Goal: Task Accomplishment & Management: Manage account settings

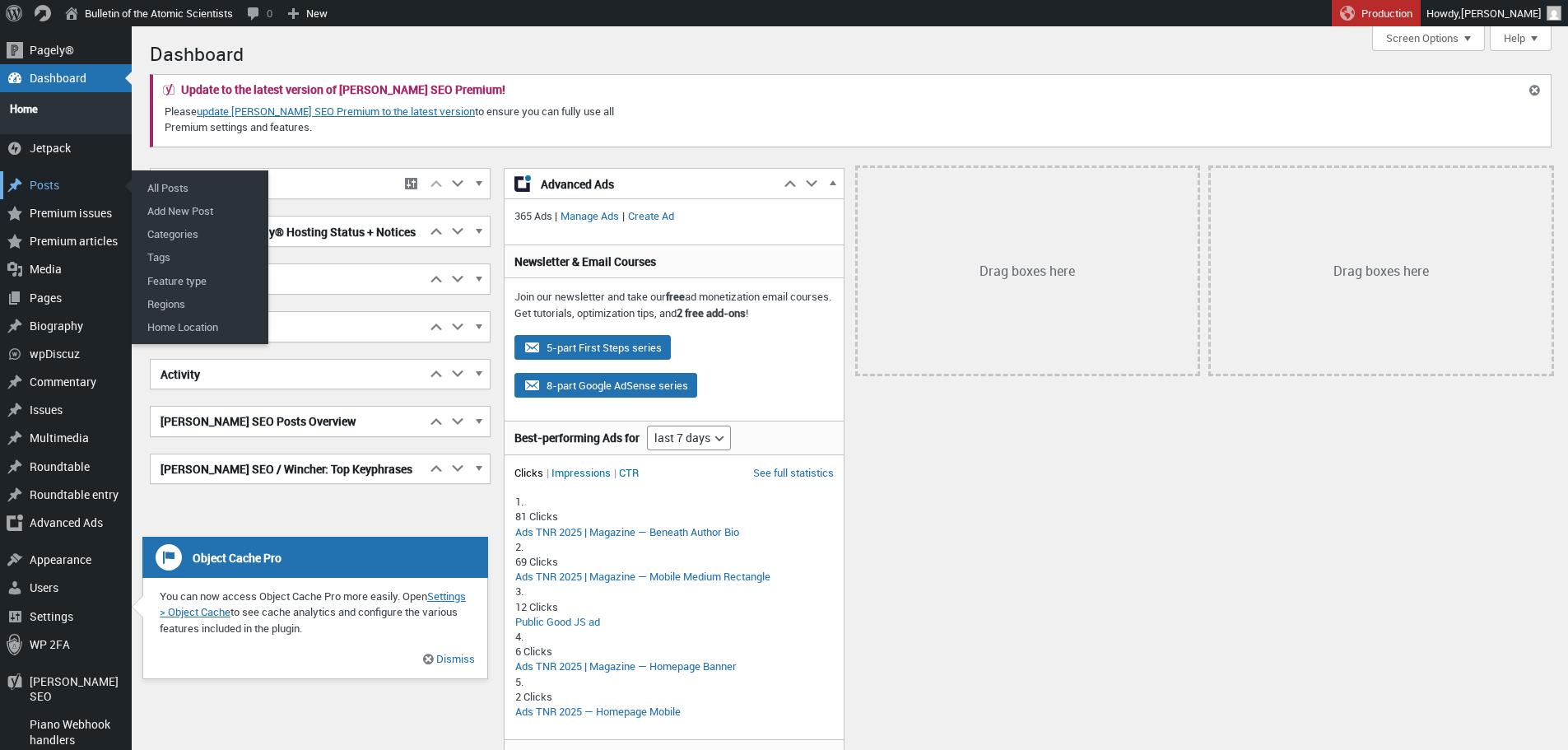
click at [64, 181] on div "Posts" at bounding box center [66, 185] width 132 height 28
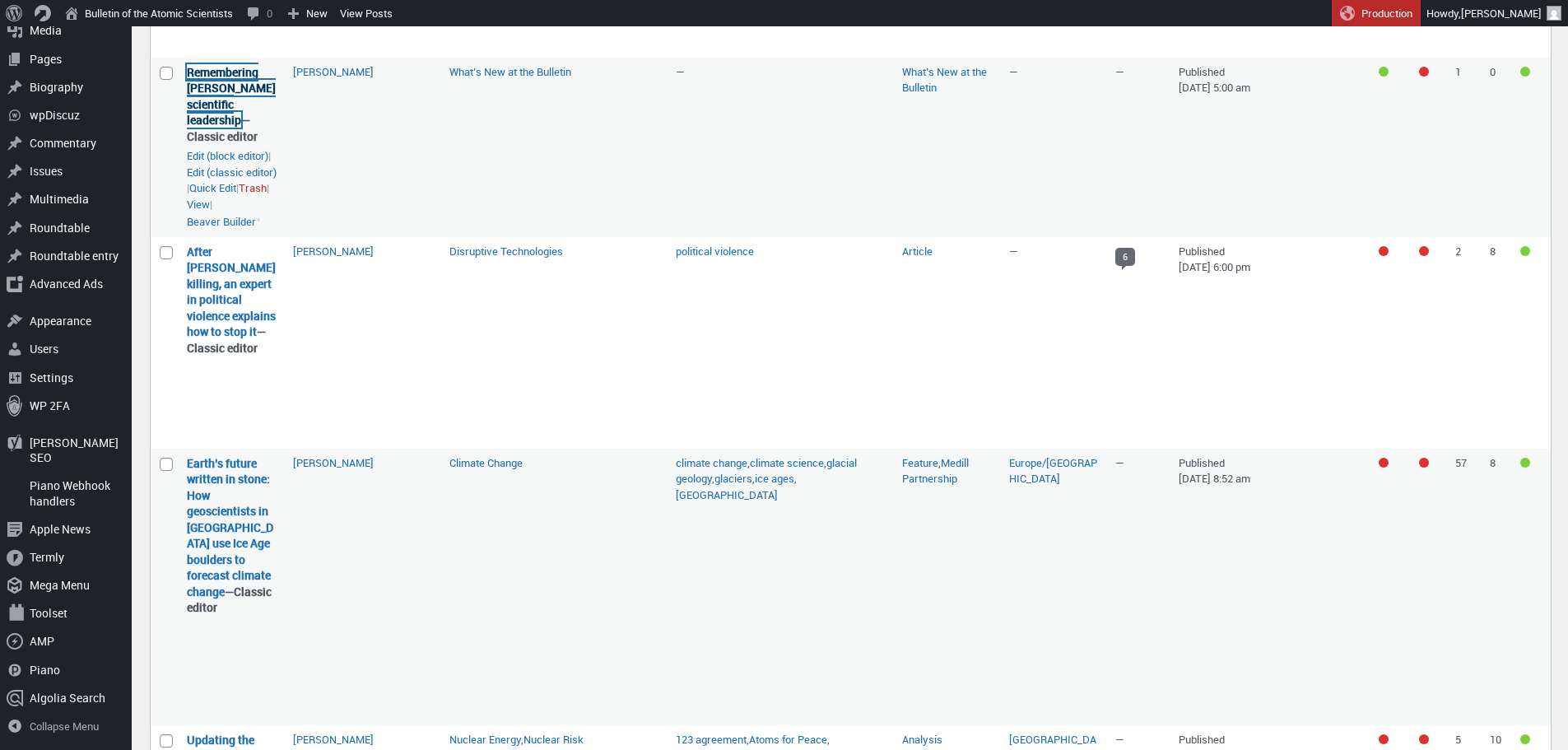
scroll to position [584, 0]
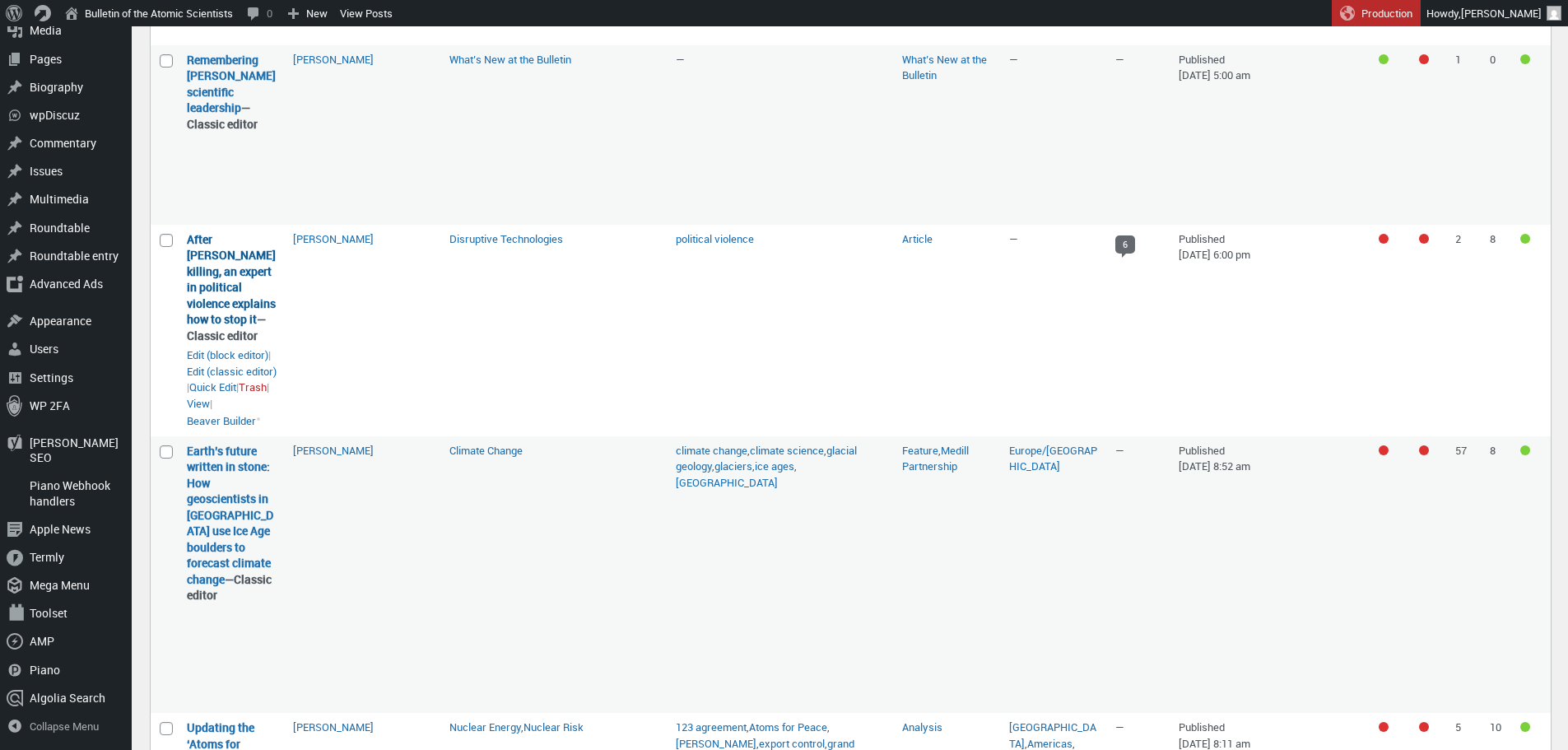
drag, startPoint x: 220, startPoint y: 360, endPoint x: 190, endPoint y: 283, distance: 82.6
click at [190, 283] on strong "After Charlie Kirk’s killing, an expert in political violence explains how to s…" at bounding box center [231, 287] width 89 height 112
copy link "After Charlie Kirk’s killing, an expert in political violence explains how to s…"
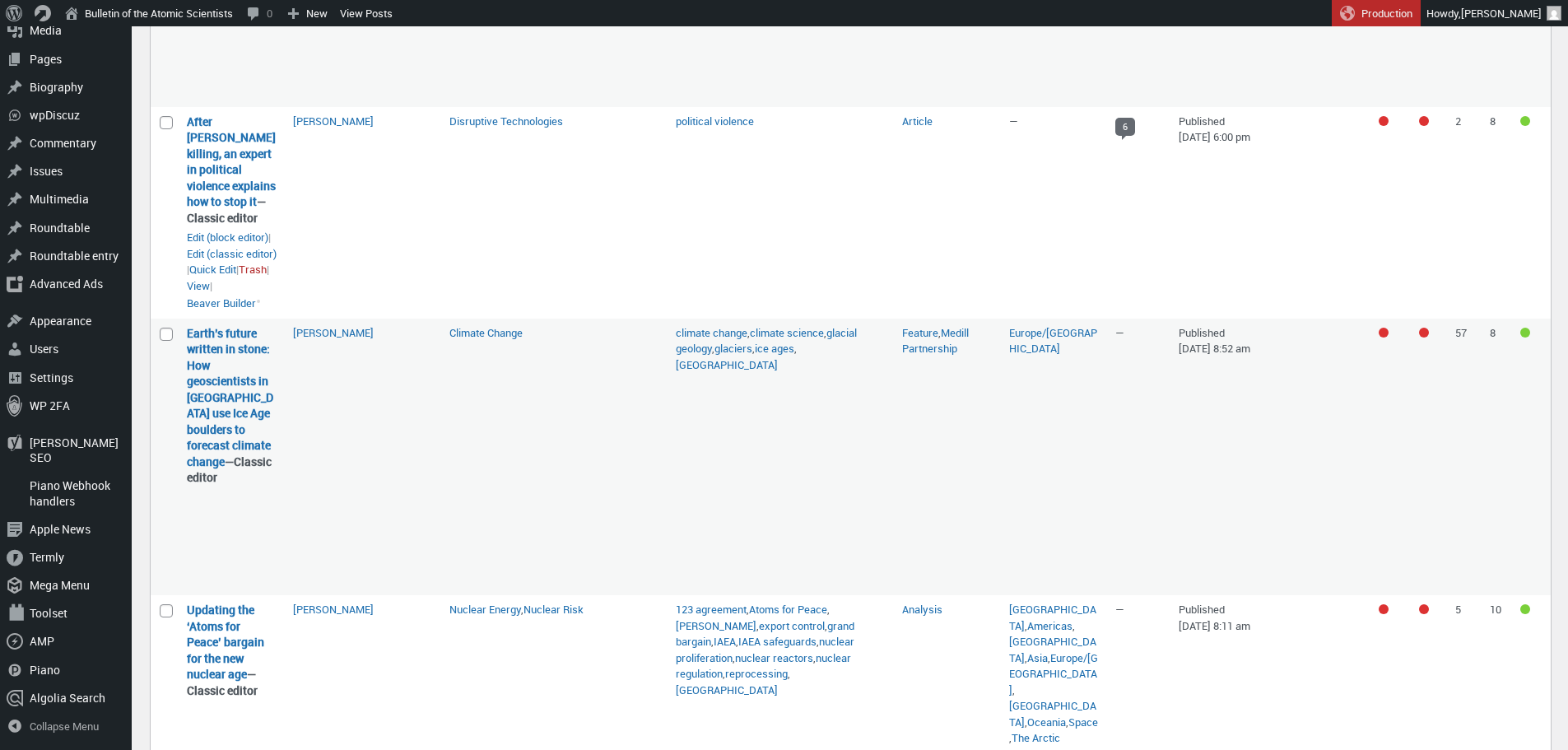
scroll to position [702, 0]
click at [363, 477] on td "[PERSON_NAME]" at bounding box center [363, 456] width 157 height 277
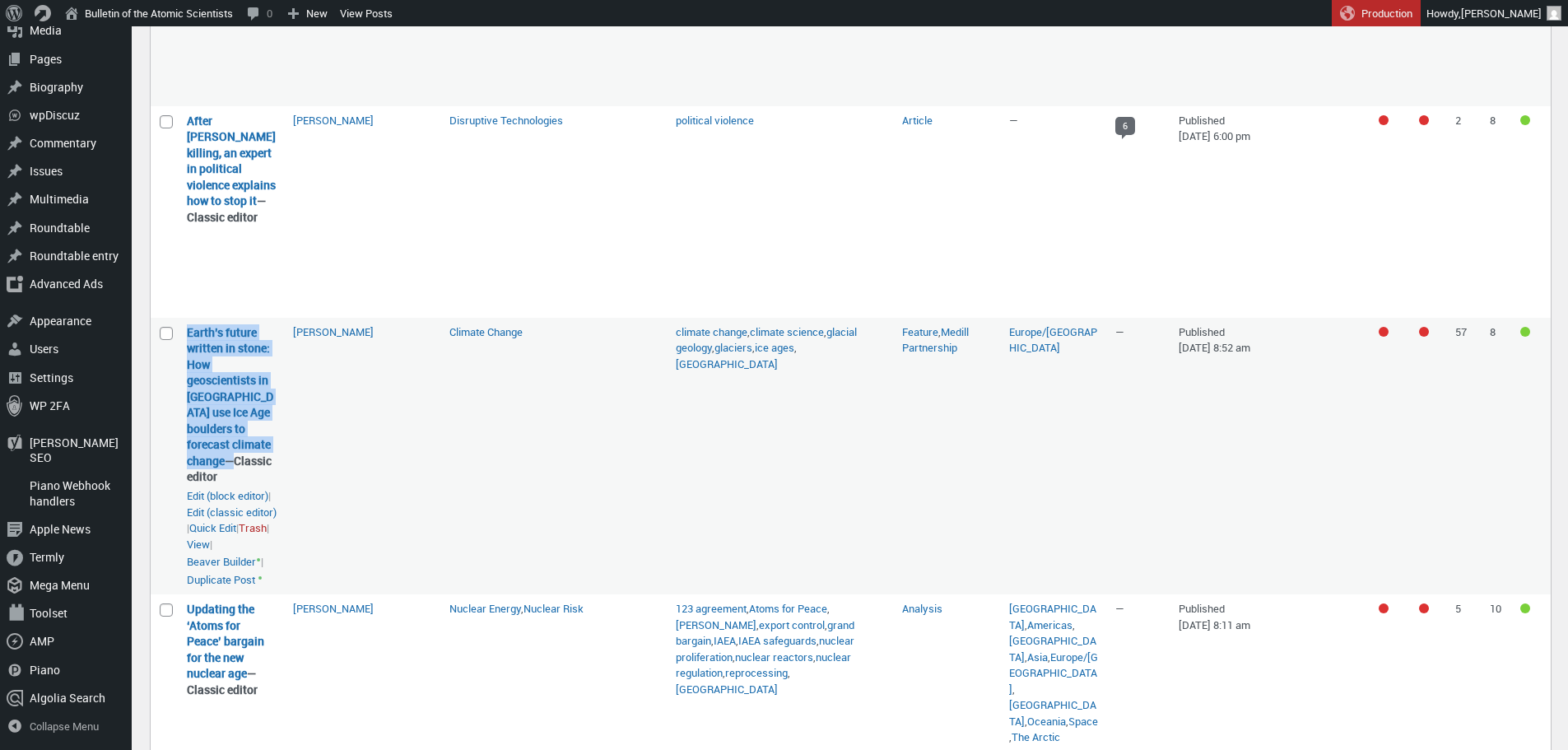
drag, startPoint x: 228, startPoint y: 483, endPoint x: 179, endPoint y: 364, distance: 128.7
click at [179, 364] on td "Earth’s future written in stone: How geoscientists in Ireland use Ice Age bould…" at bounding box center [232, 456] width 106 height 277
copy strong "Earth’s future written in stone: How geoscientists in [GEOGRAPHIC_DATA] use Ice…"
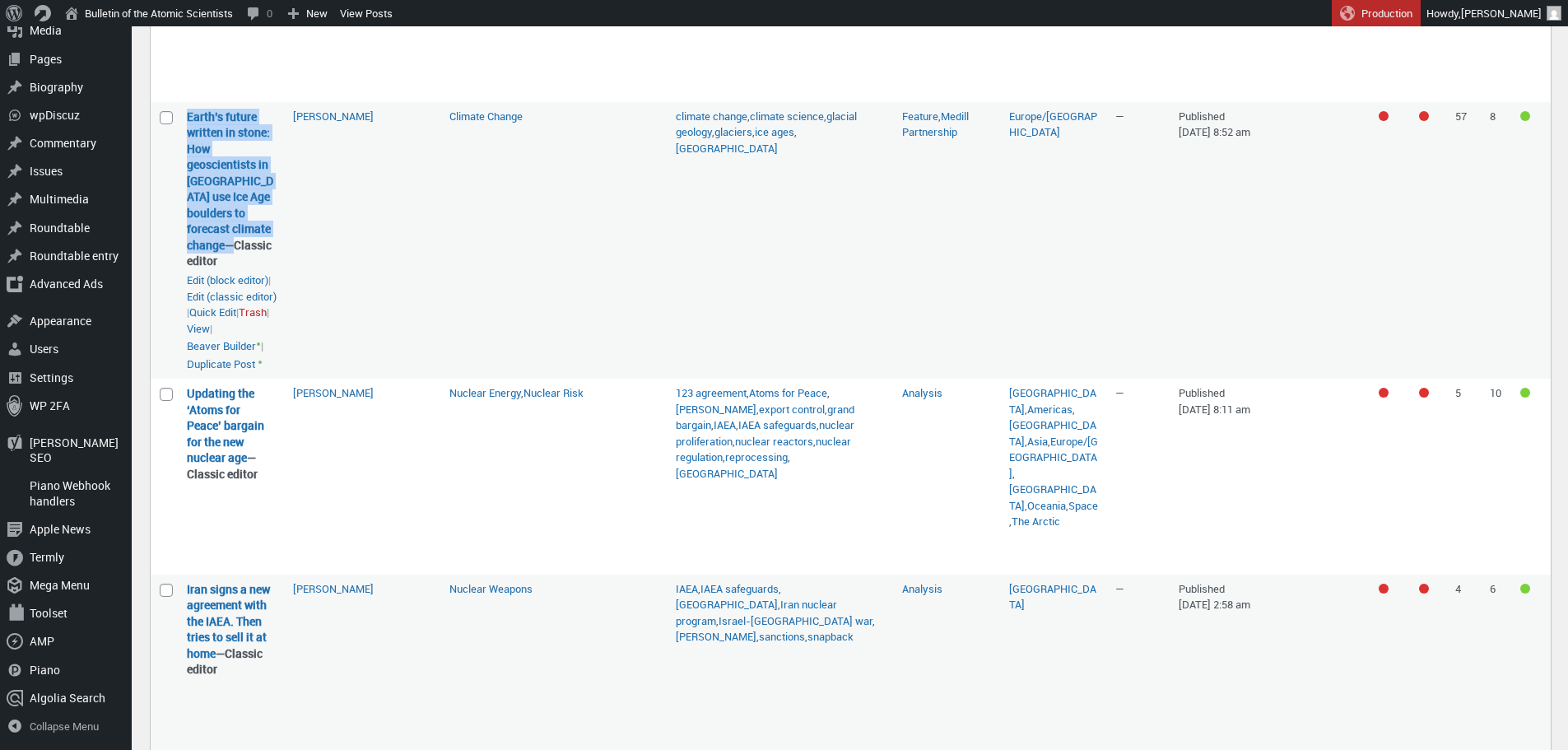
scroll to position [919, 0]
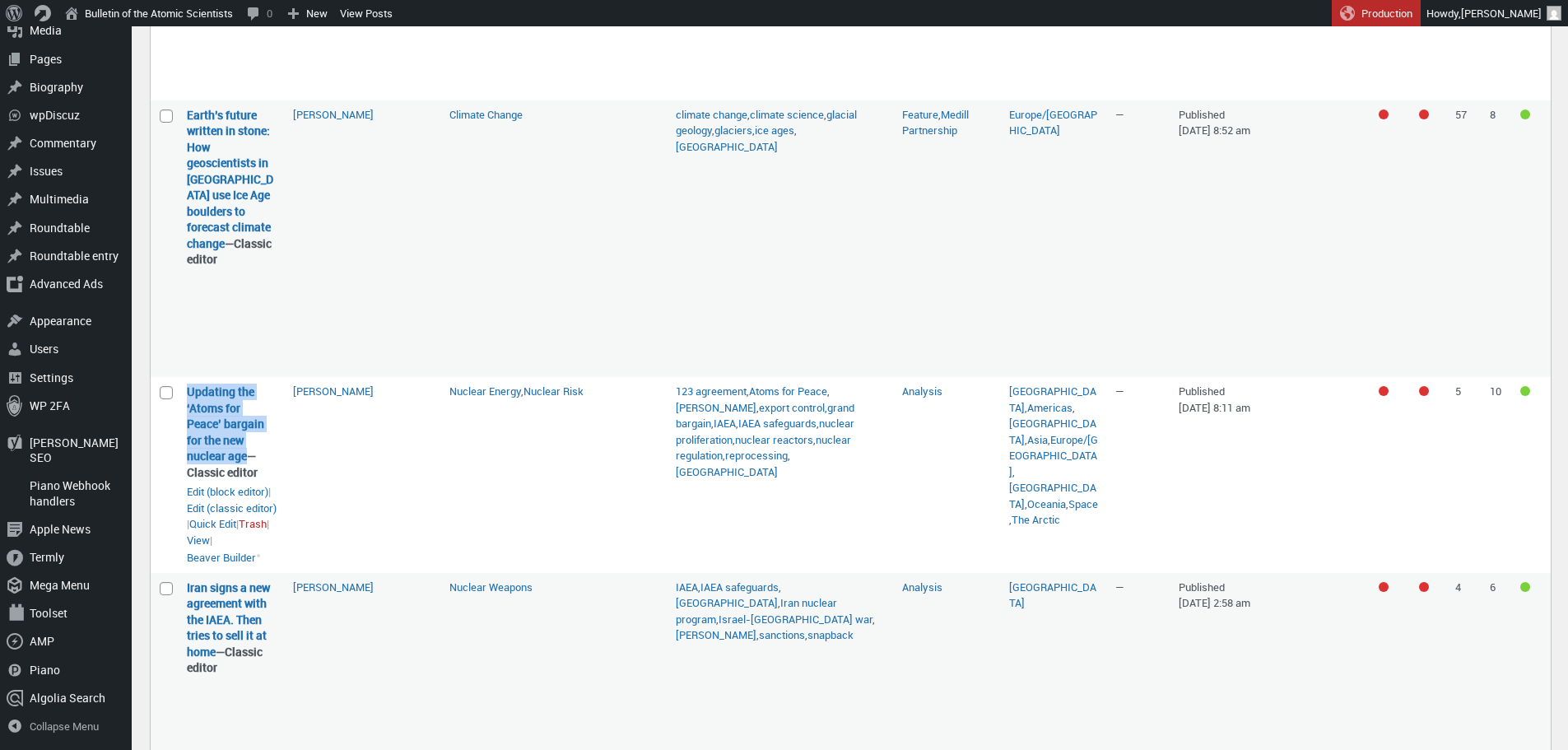
drag, startPoint x: 274, startPoint y: 460, endPoint x: 181, endPoint y: 415, distance: 103.3
click at [181, 415] on td "Updating the ‘Atoms for Peace’ bargain for the new nuclear age — Classic editor…" at bounding box center [232, 475] width 106 height 195
copy link "Updating the ‘Atoms for Peace’ bargain for the new nuclear age"
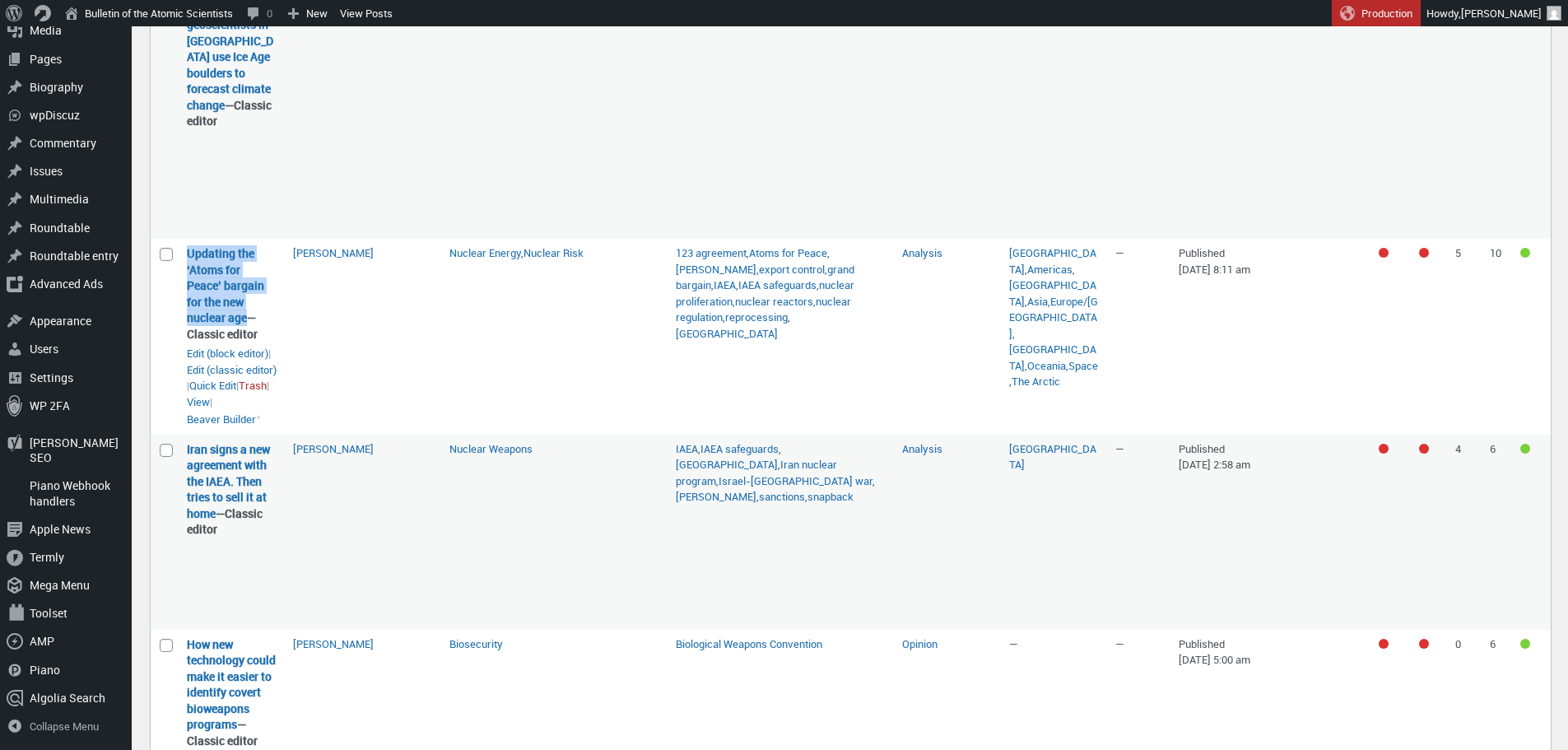
scroll to position [1058, 0]
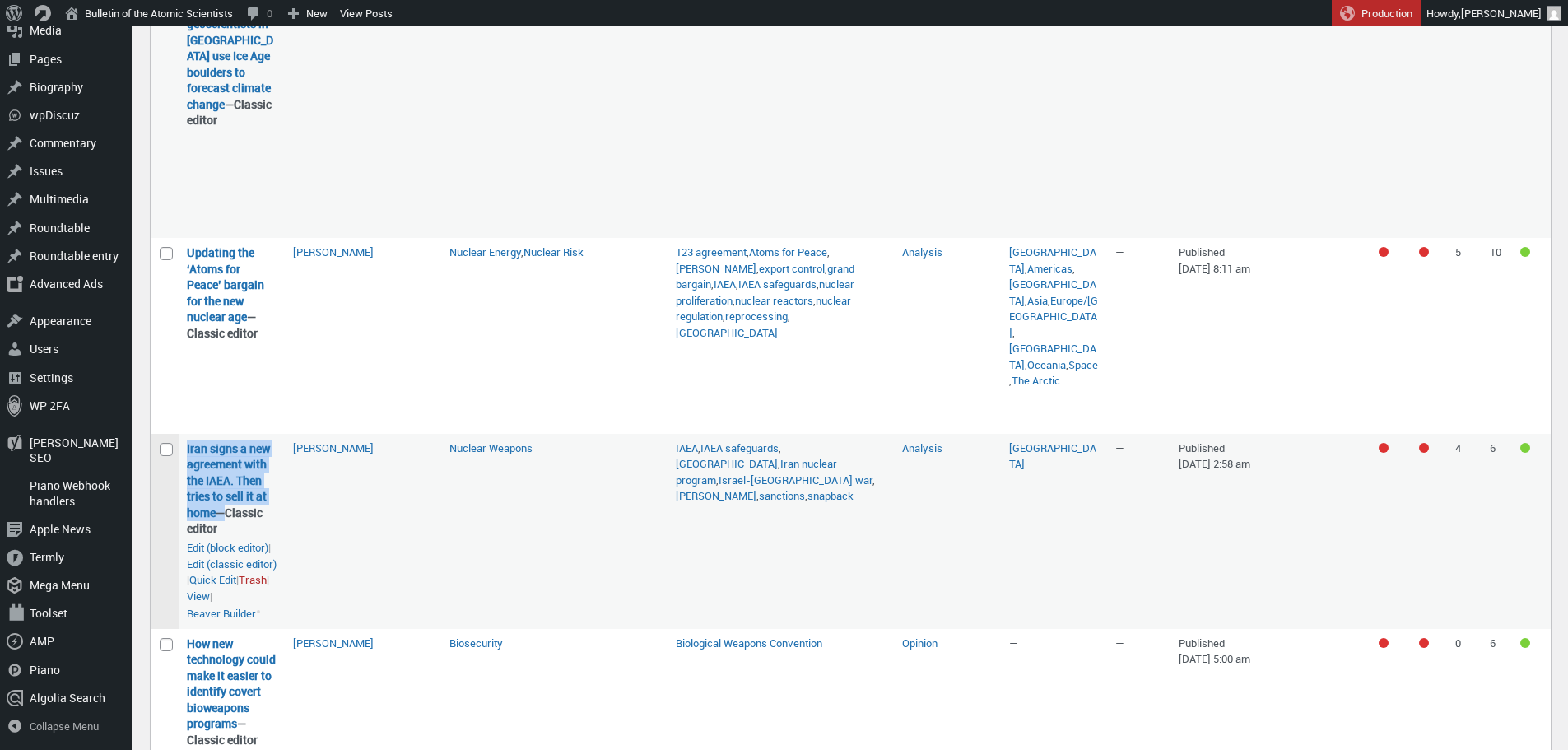
drag, startPoint x: 219, startPoint y: 515, endPoint x: 173, endPoint y: 452, distance: 78.0
click at [173, 452] on tr "Select Iran signs a new agreement with the IAEA. Then tries to sell it at home …" at bounding box center [850, 531] width 1401 height 195
copy tr "Select Iran signs a new agreement with the IAEA. Then tries to sell it at home …"
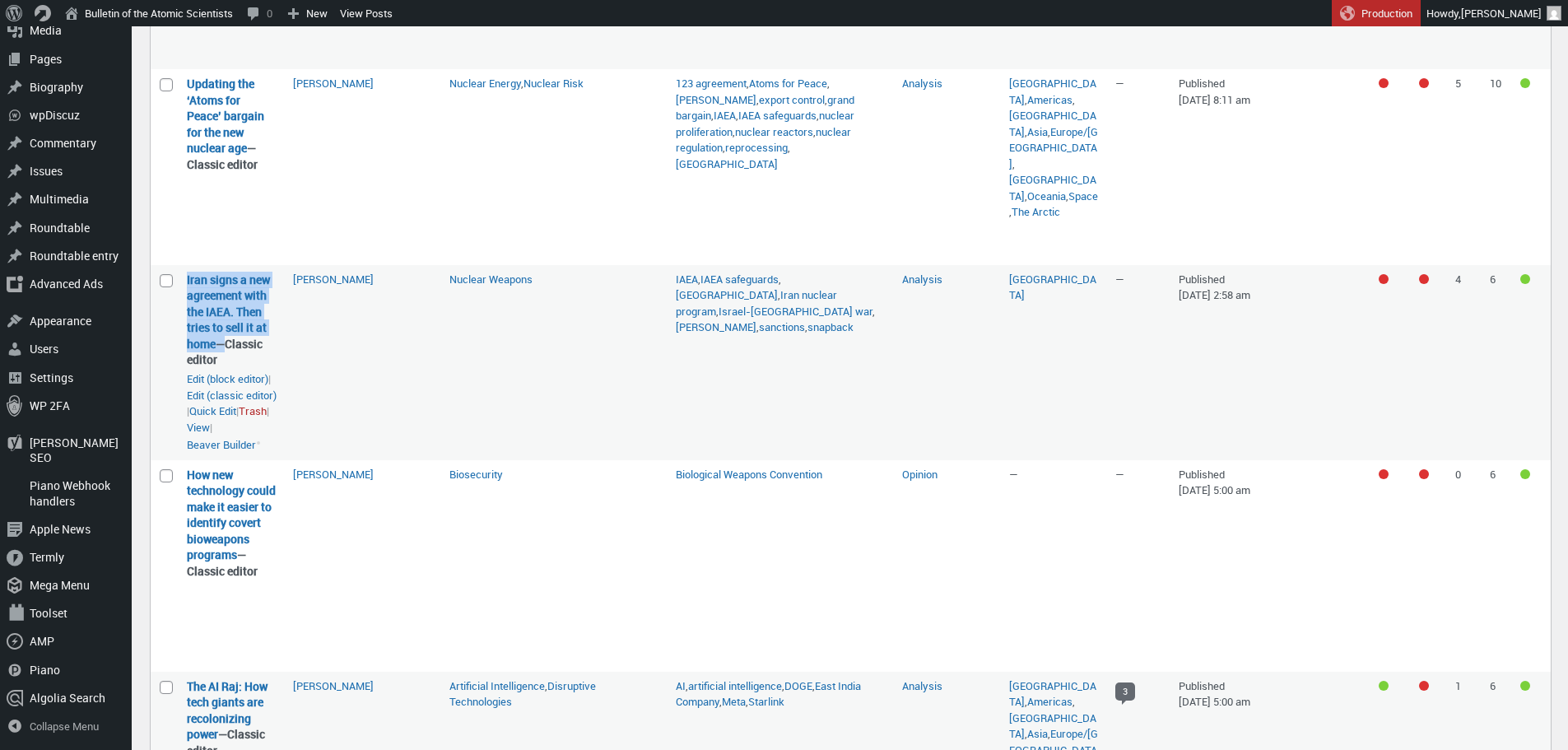
scroll to position [1249, 0]
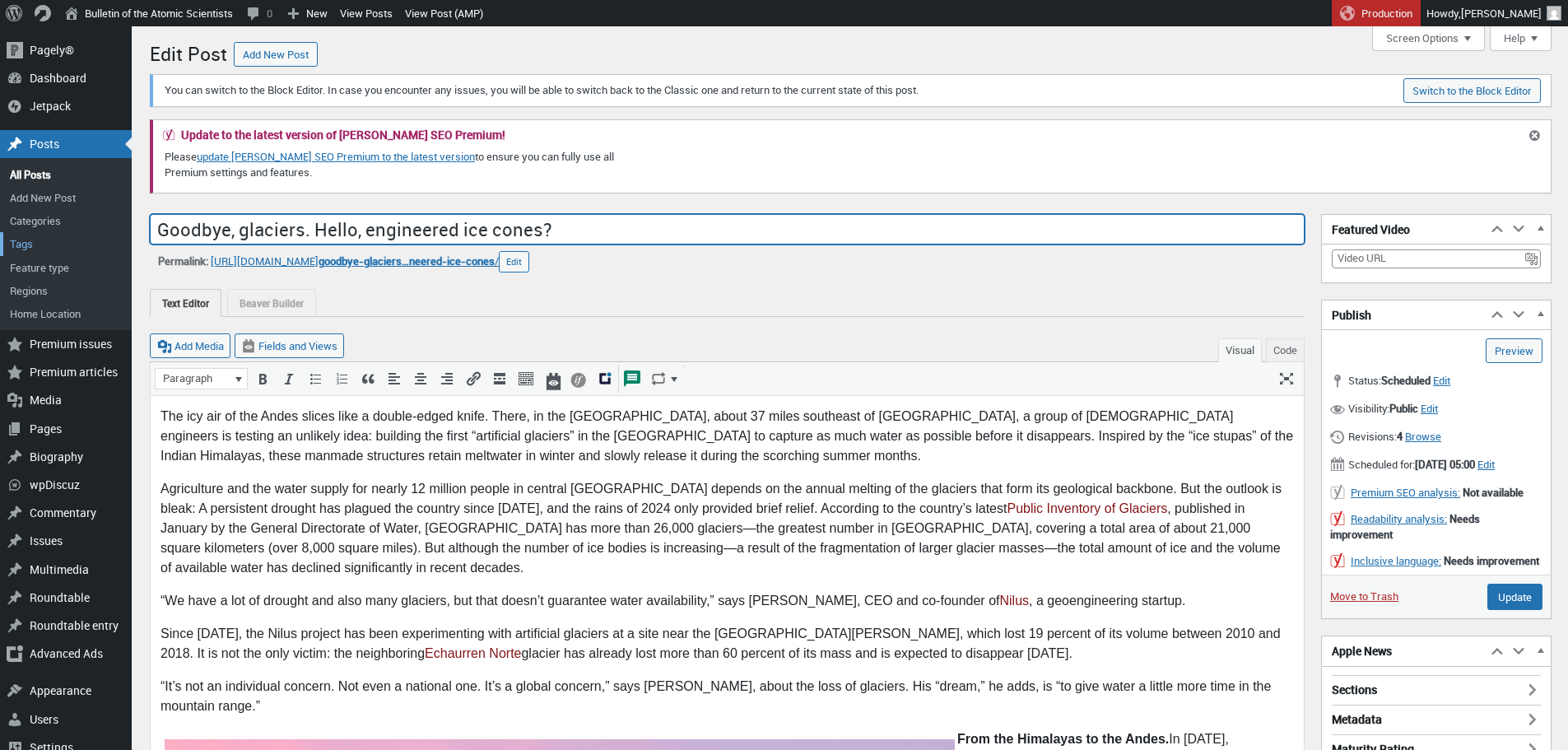
drag, startPoint x: 565, startPoint y: 228, endPoint x: 129, endPoint y: 237, distance: 436.1
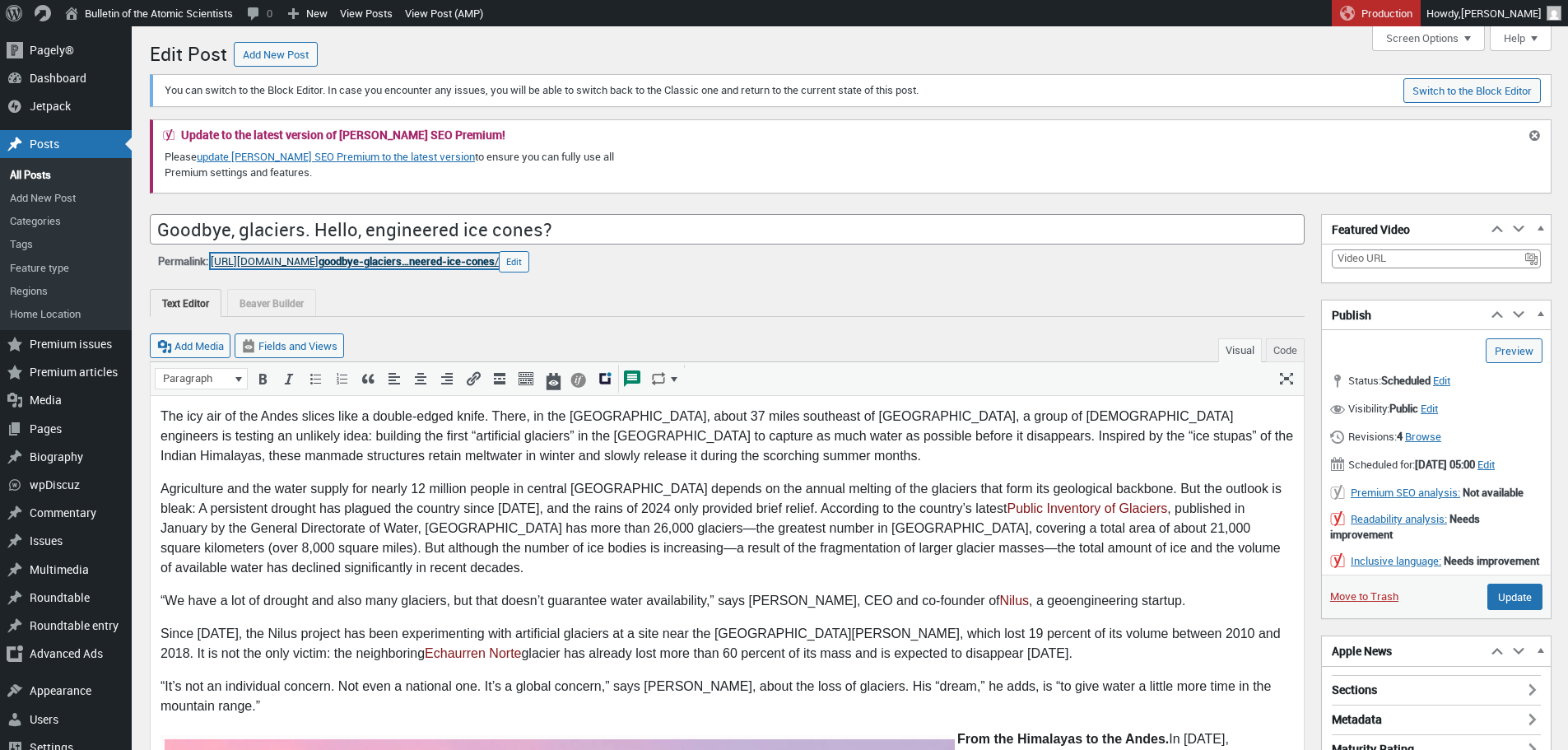
click at [484, 253] on span "goodbye-glaciers…neered-ice-cones" at bounding box center [407, 260] width 176 height 15
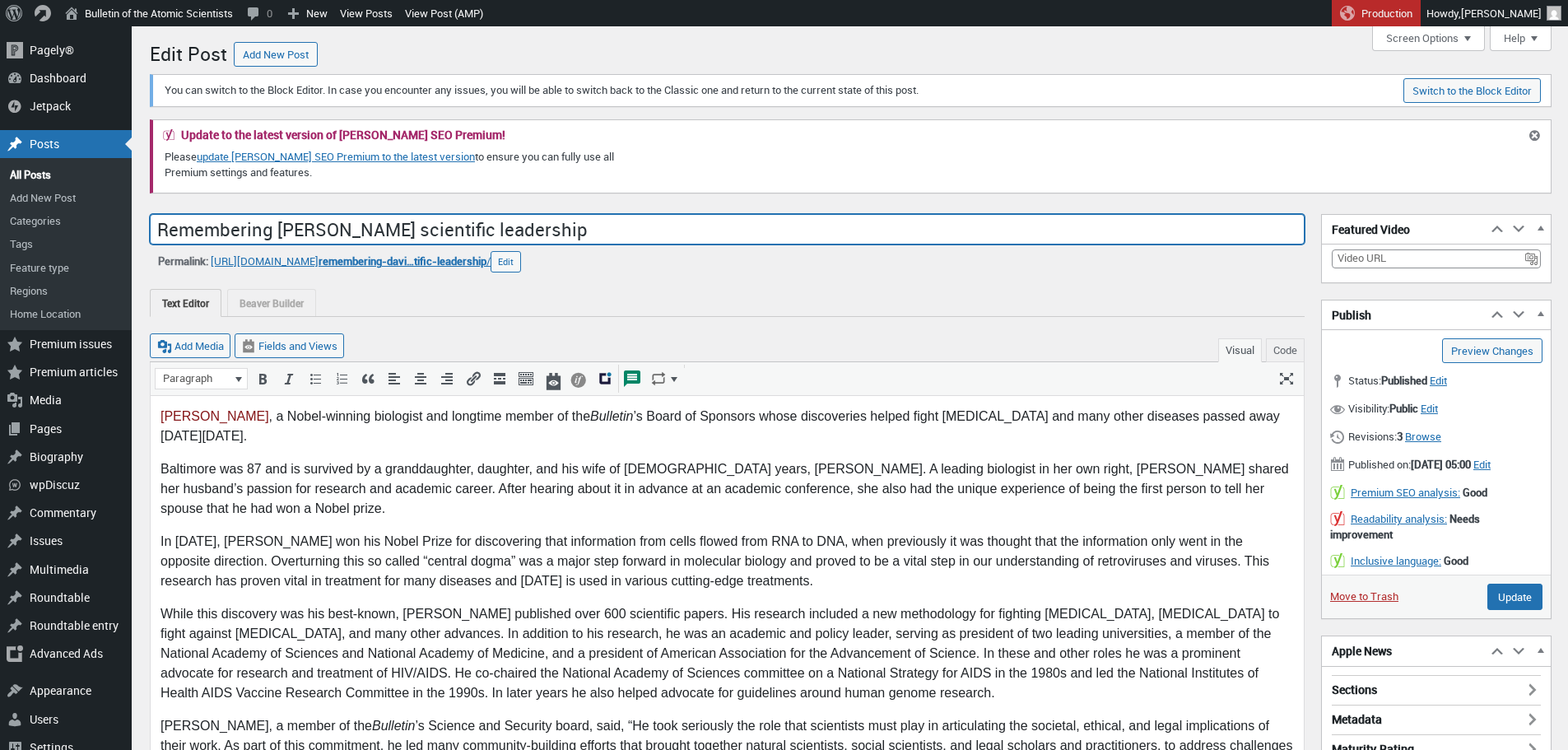
drag, startPoint x: 610, startPoint y: 228, endPoint x: 152, endPoint y: 215, distance: 458.2
click at [152, 215] on input "Remembering [PERSON_NAME] scientific leadership" at bounding box center [727, 229] width 1155 height 31
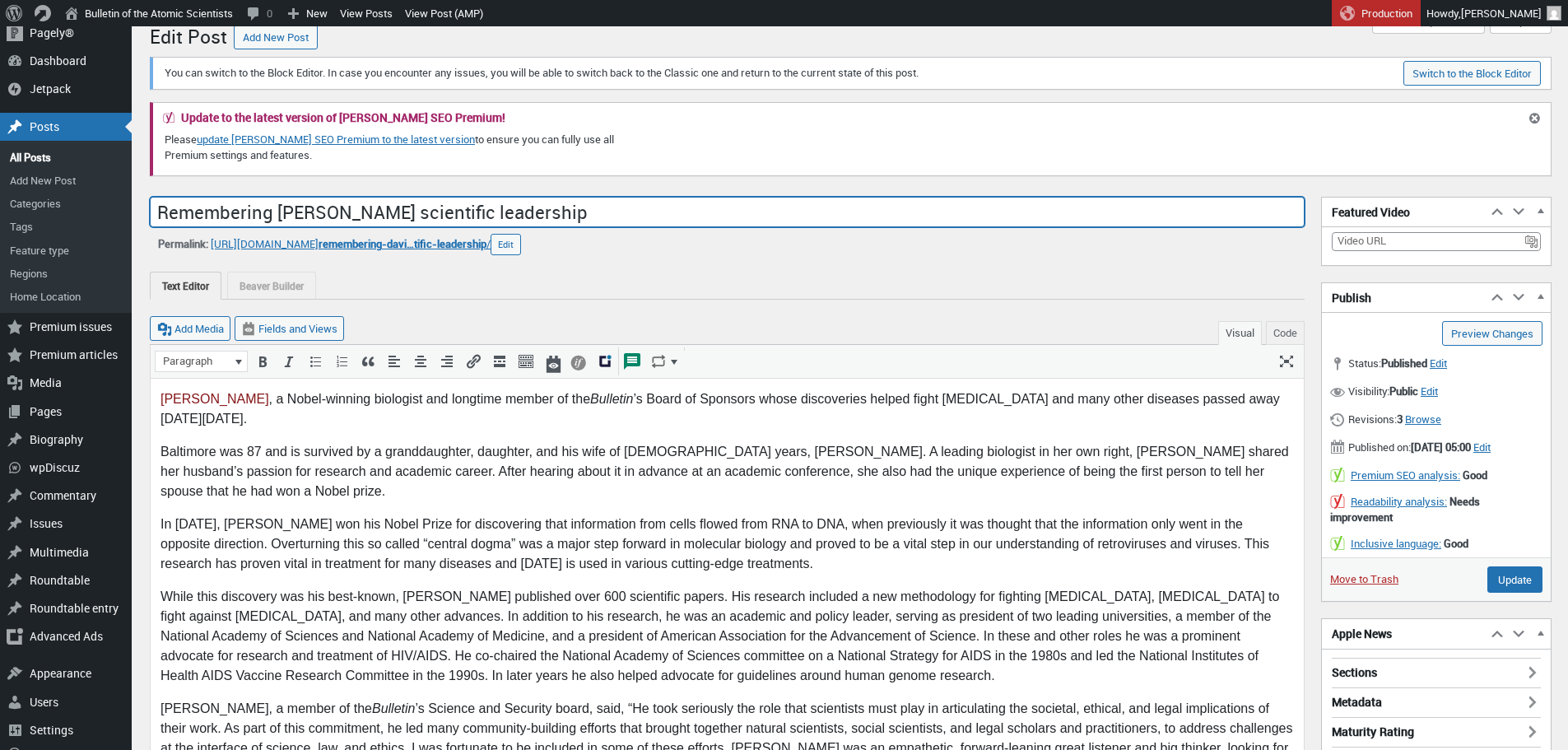
scroll to position [27, 0]
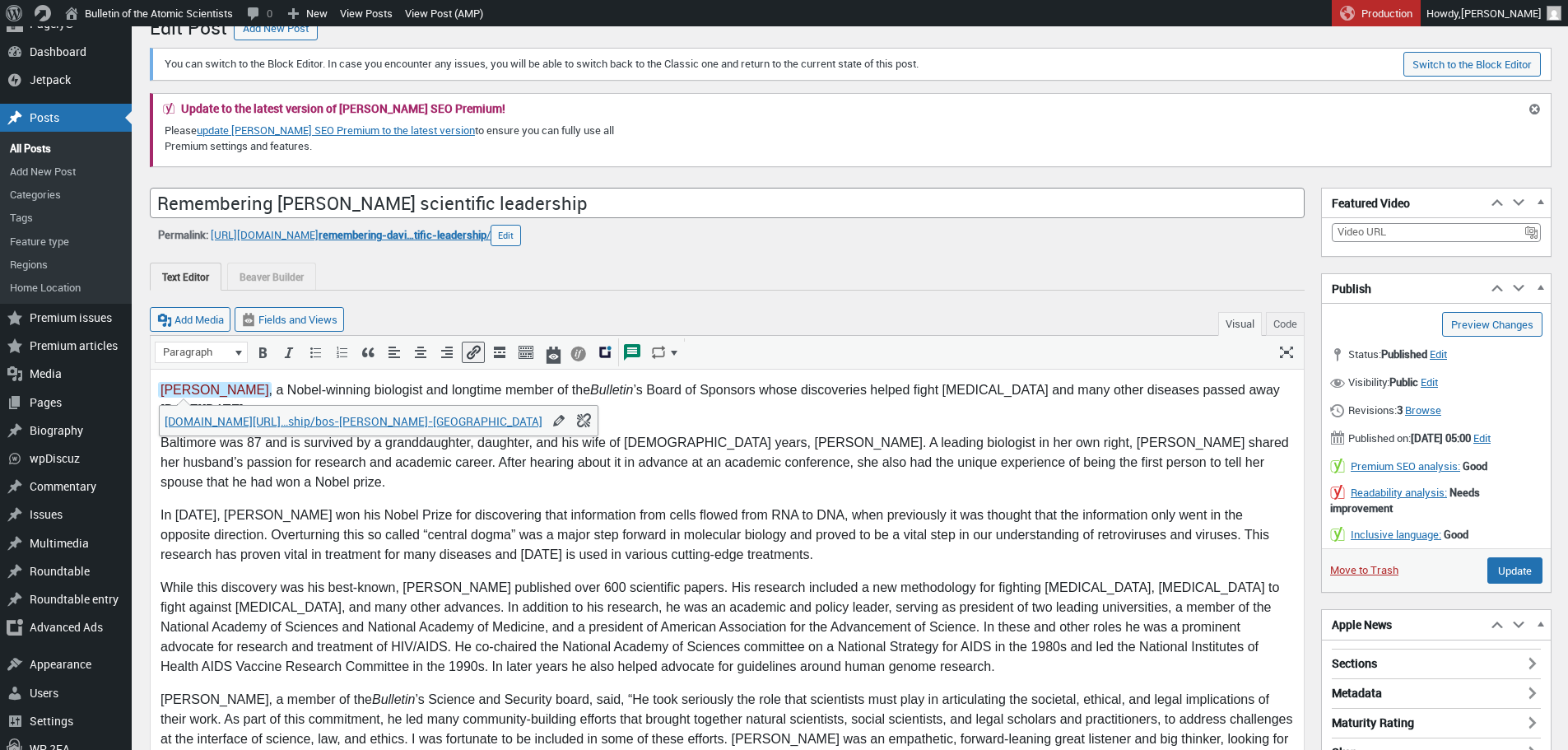
drag, startPoint x: 262, startPoint y: 409, endPoint x: 130, endPoint y: 391, distance: 133.2
click at [151, 391] on html "David Baltimore , a Nobel-winning biologist and longtime member of the Bulletin…" at bounding box center [727, 623] width 1153 height 508
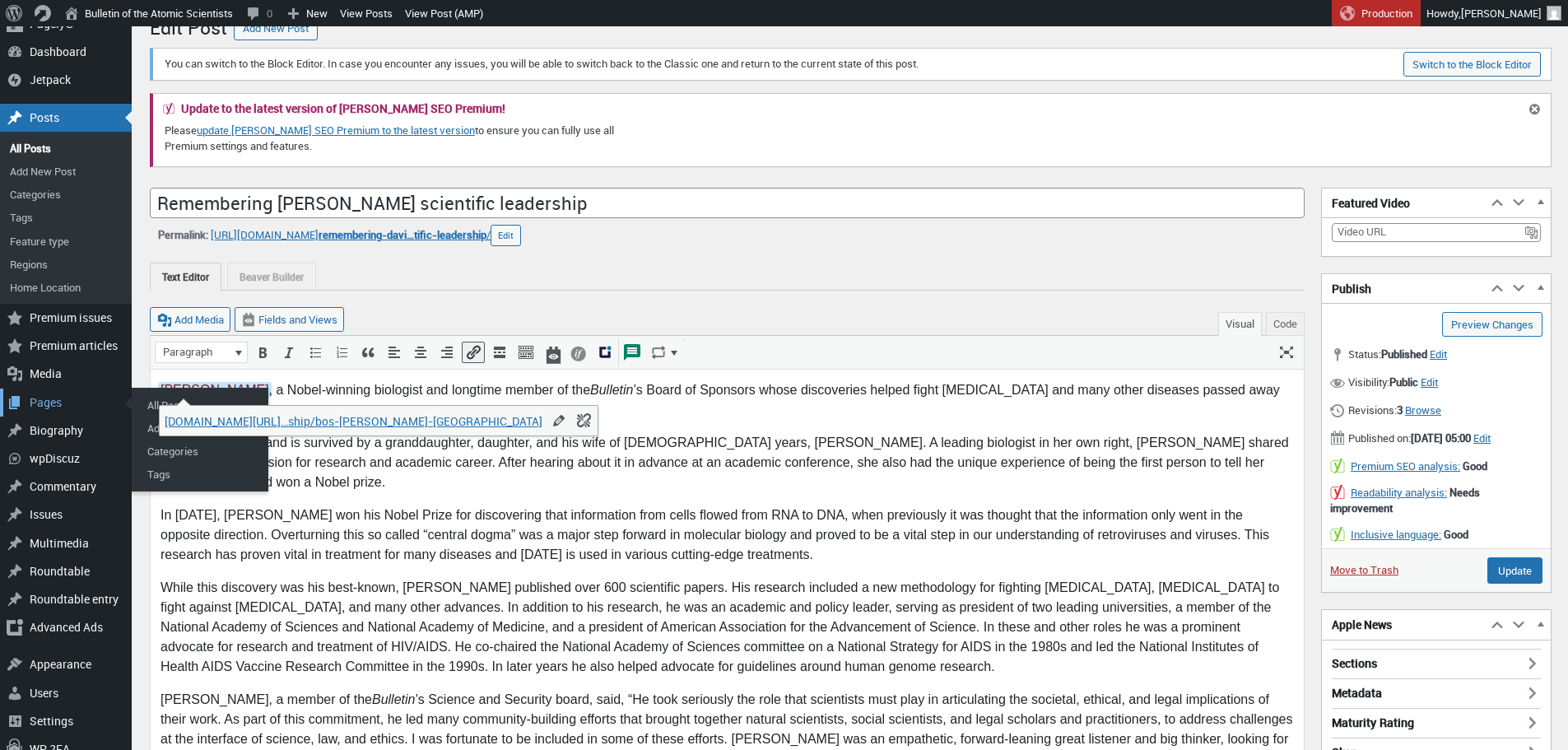
copy p "David Baltimore , a Nobel-winning biologist and longtime member of the Bulletin…"
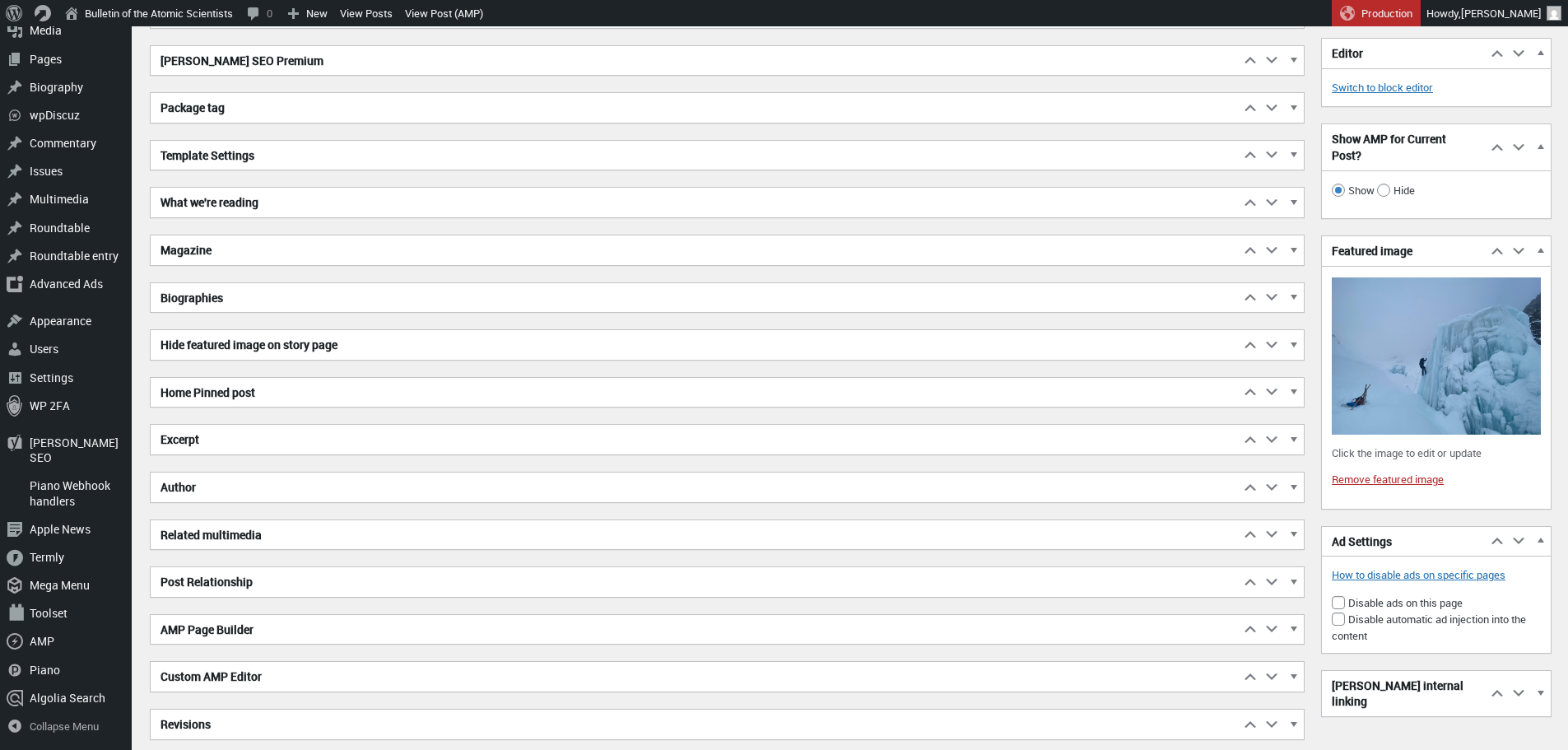
scroll to position [4210, 0]
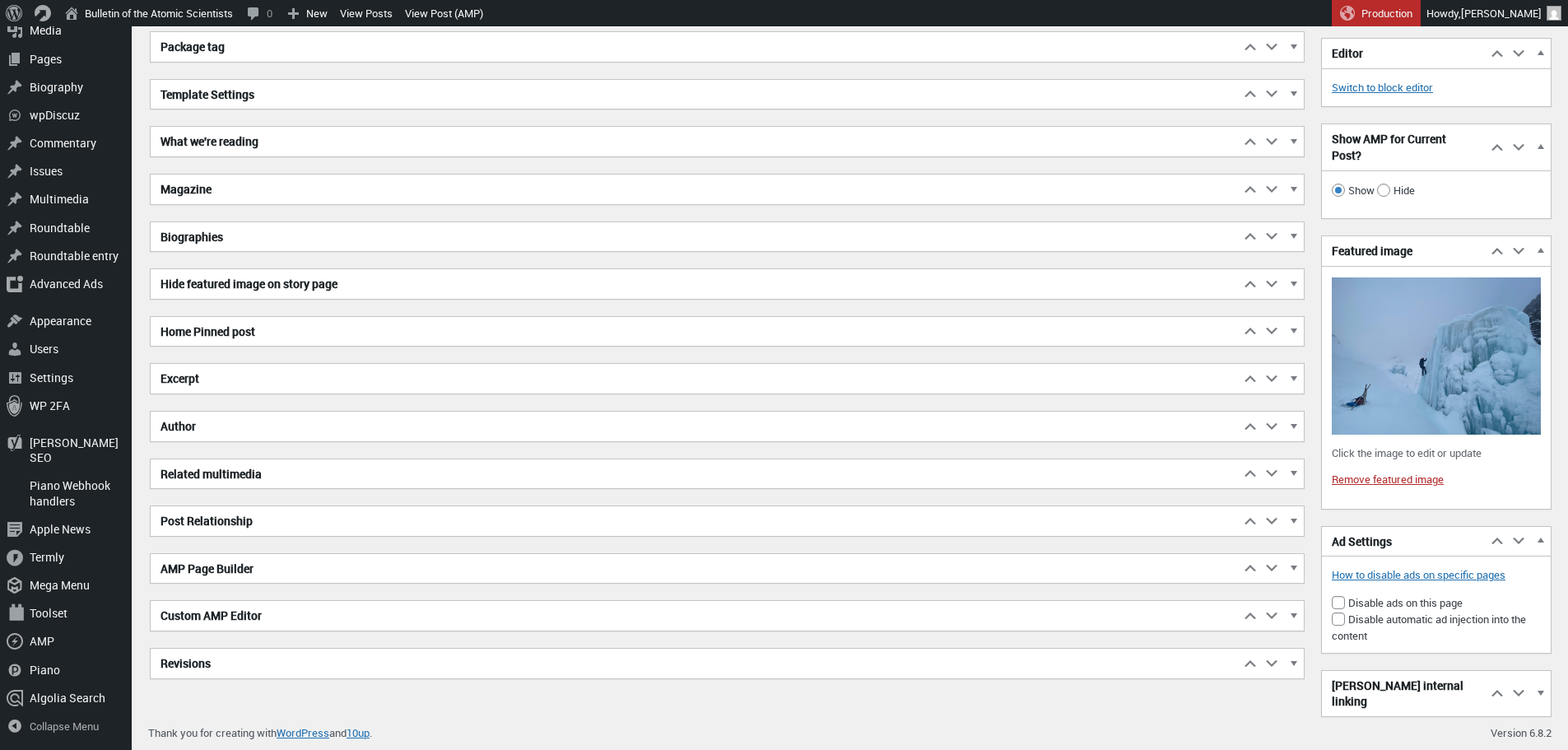
click at [224, 360] on div "[PERSON_NAME] SEO Premium Move up Move [PERSON_NAME] SEO Premium box up Move do…" at bounding box center [727, 331] width 1155 height 694
click at [227, 382] on h2 "Excerpt" at bounding box center [695, 378] width 1090 height 29
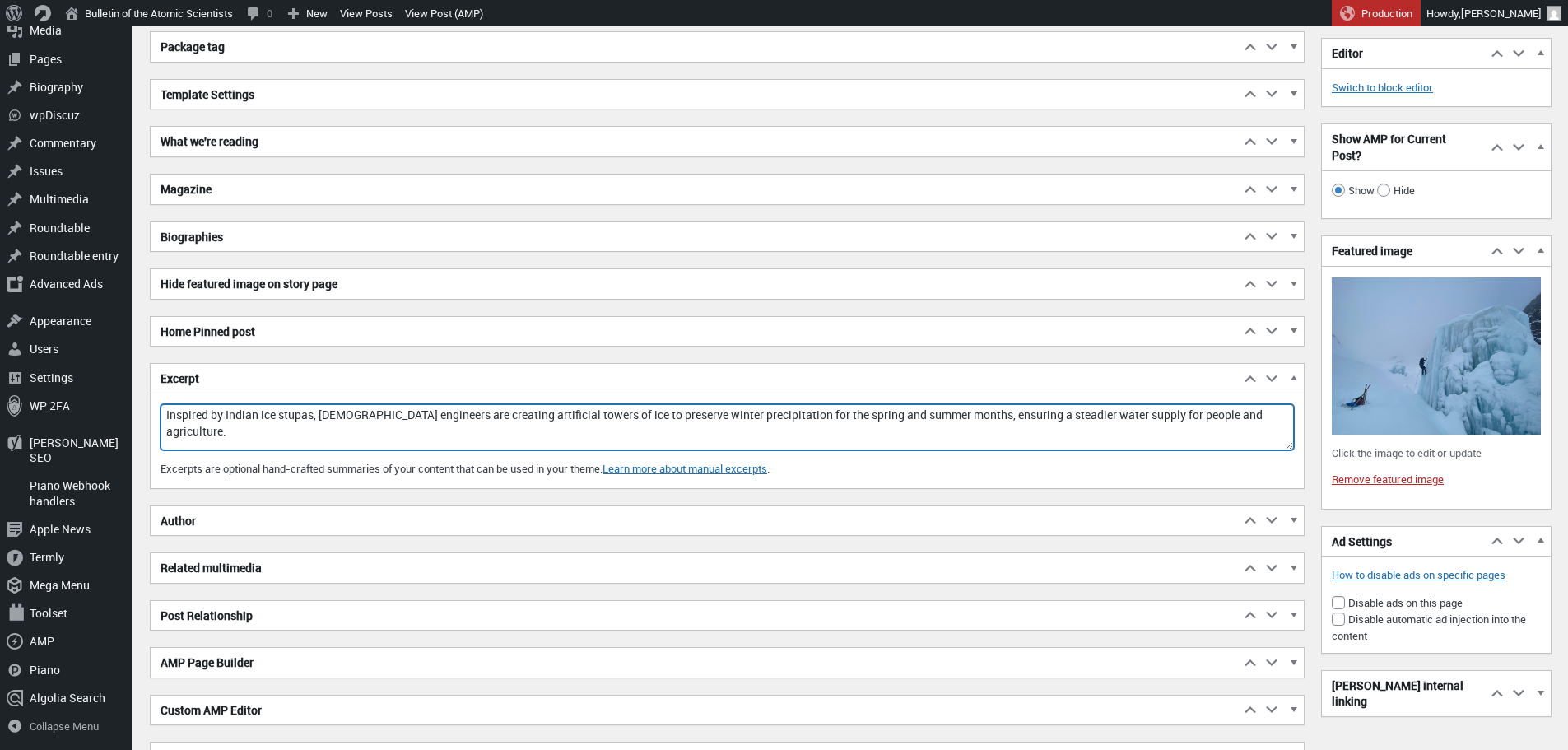
drag, startPoint x: 166, startPoint y: 422, endPoint x: 1255, endPoint y: 420, distance: 1089.0
click at [1255, 420] on textarea "Inspired by Indian ice stupas, Chilean engineers are creating artificial towers…" at bounding box center [727, 427] width 1134 height 46
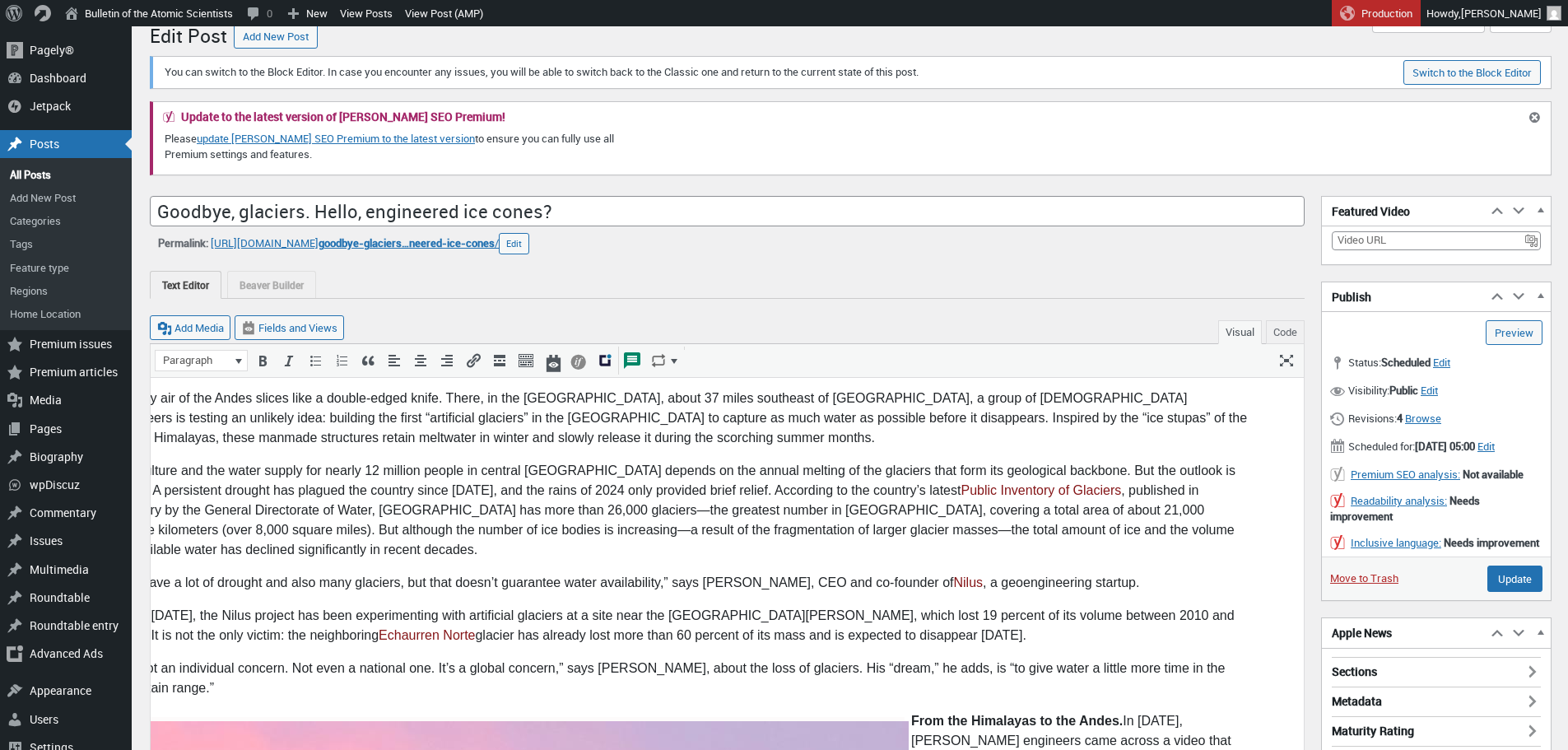
scroll to position [0, 0]
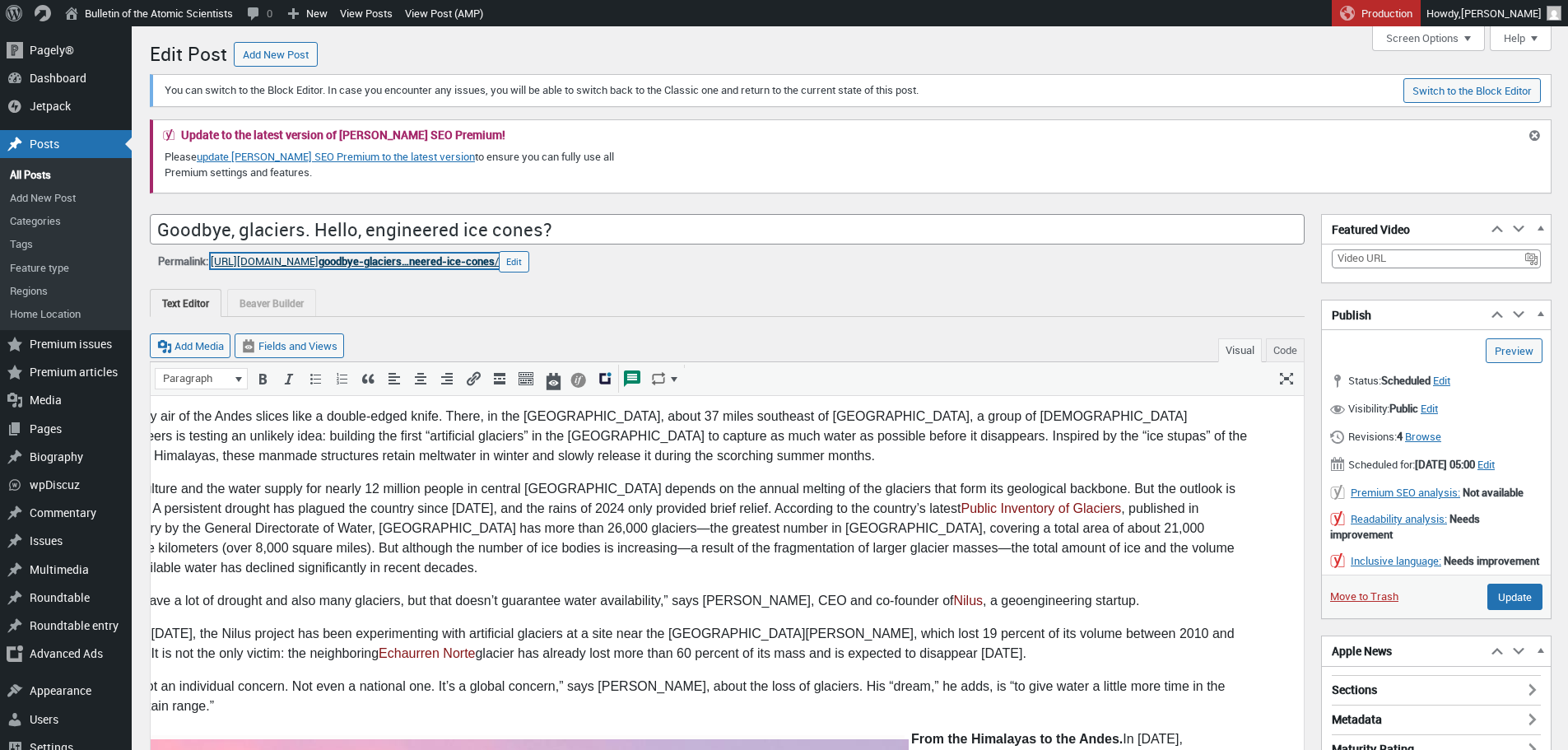
click at [414, 264] on span "goodbye-glaciers…neered-ice-cones" at bounding box center [407, 260] width 176 height 15
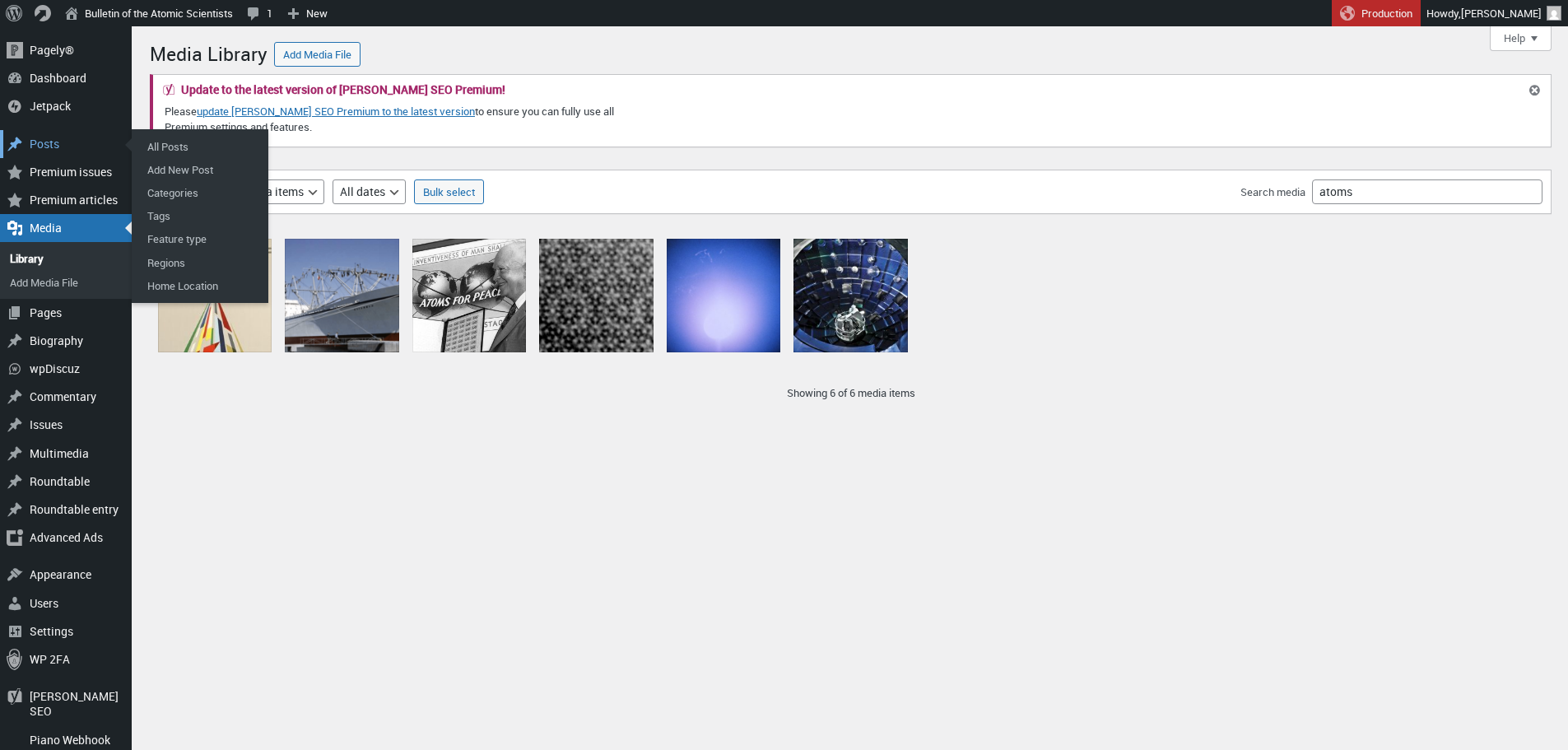
click at [58, 152] on div "Posts" at bounding box center [66, 144] width 132 height 28
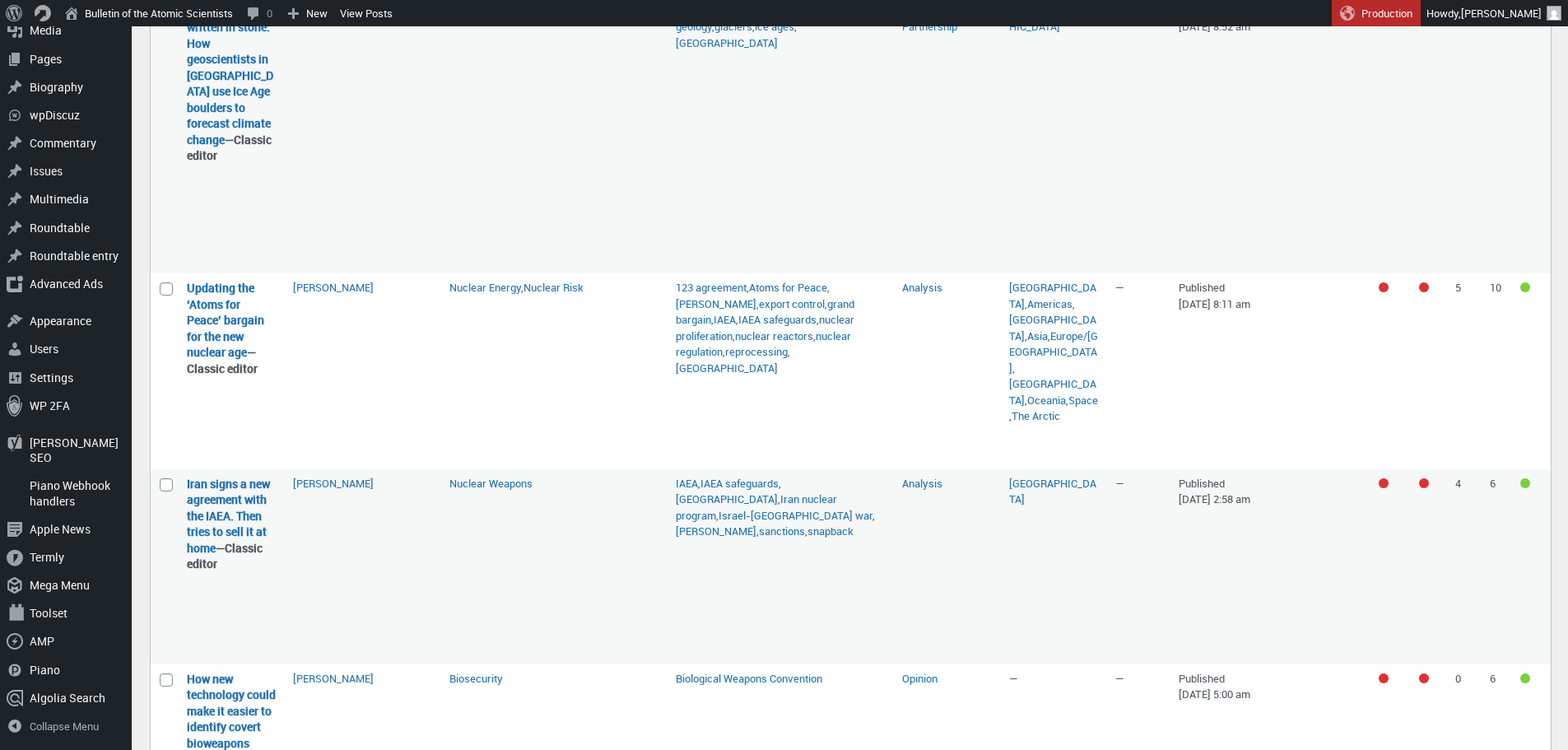
scroll to position [1024, 0]
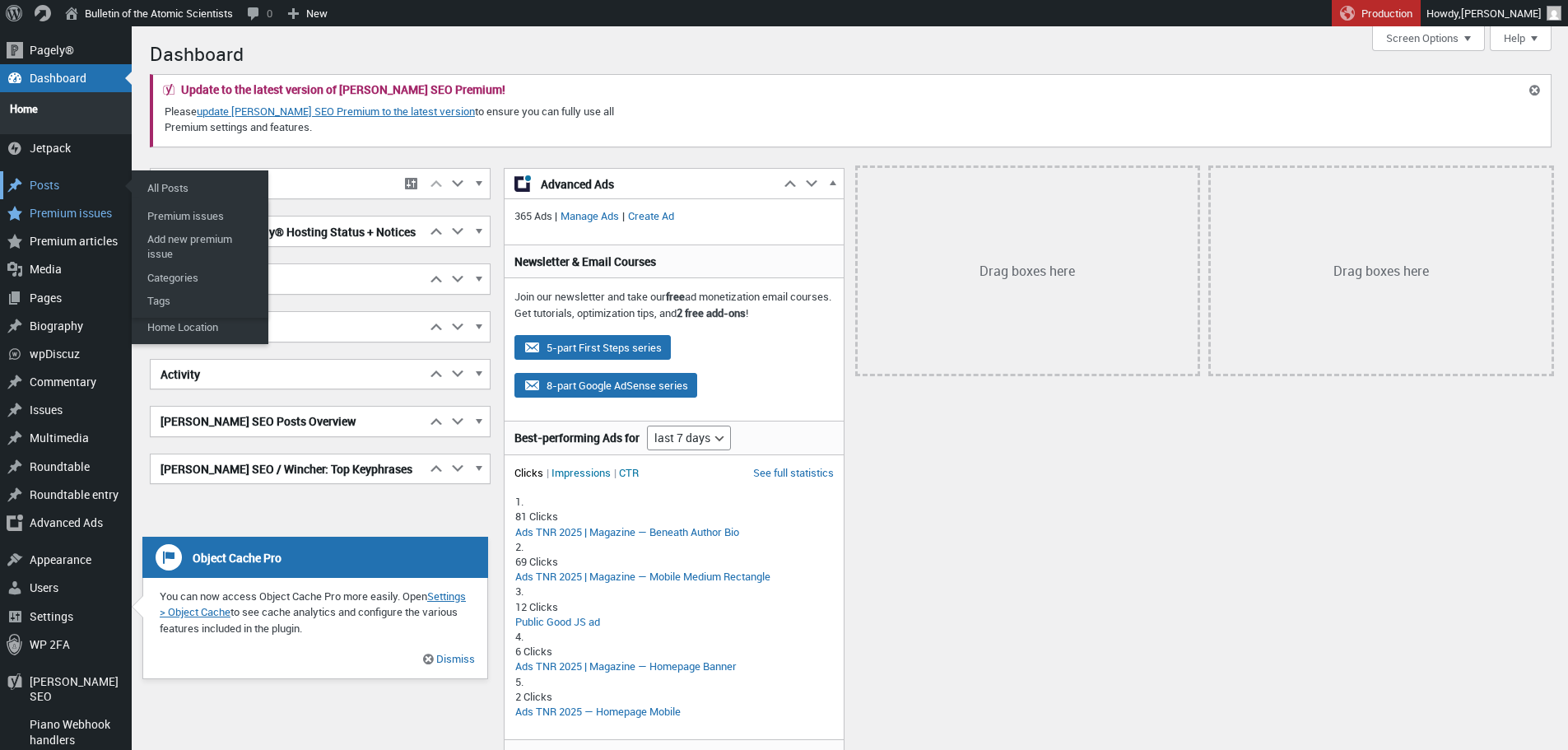
click at [49, 175] on div "Posts" at bounding box center [66, 185] width 132 height 28
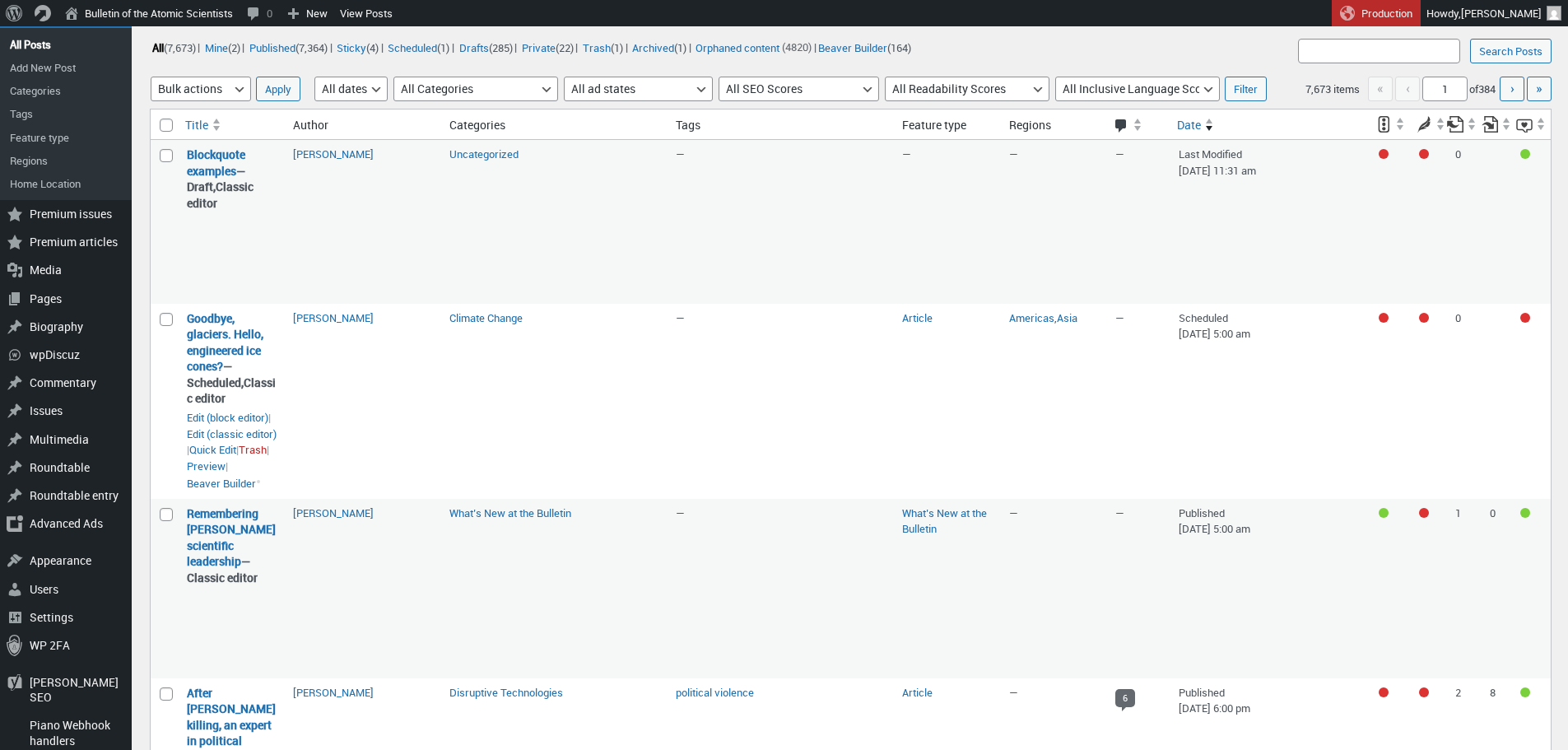
scroll to position [132, 0]
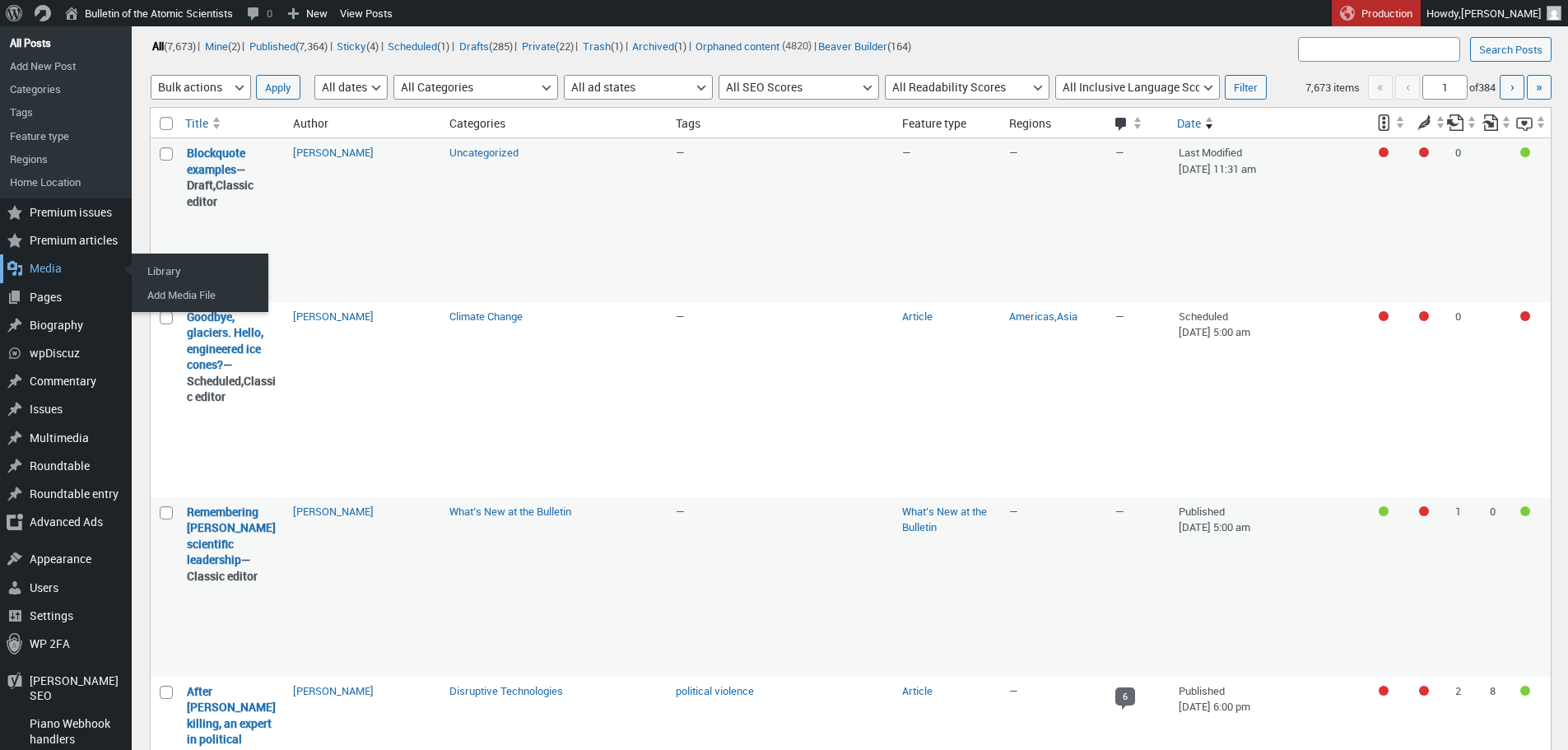
click at [55, 279] on div "Media" at bounding box center [66, 268] width 132 height 28
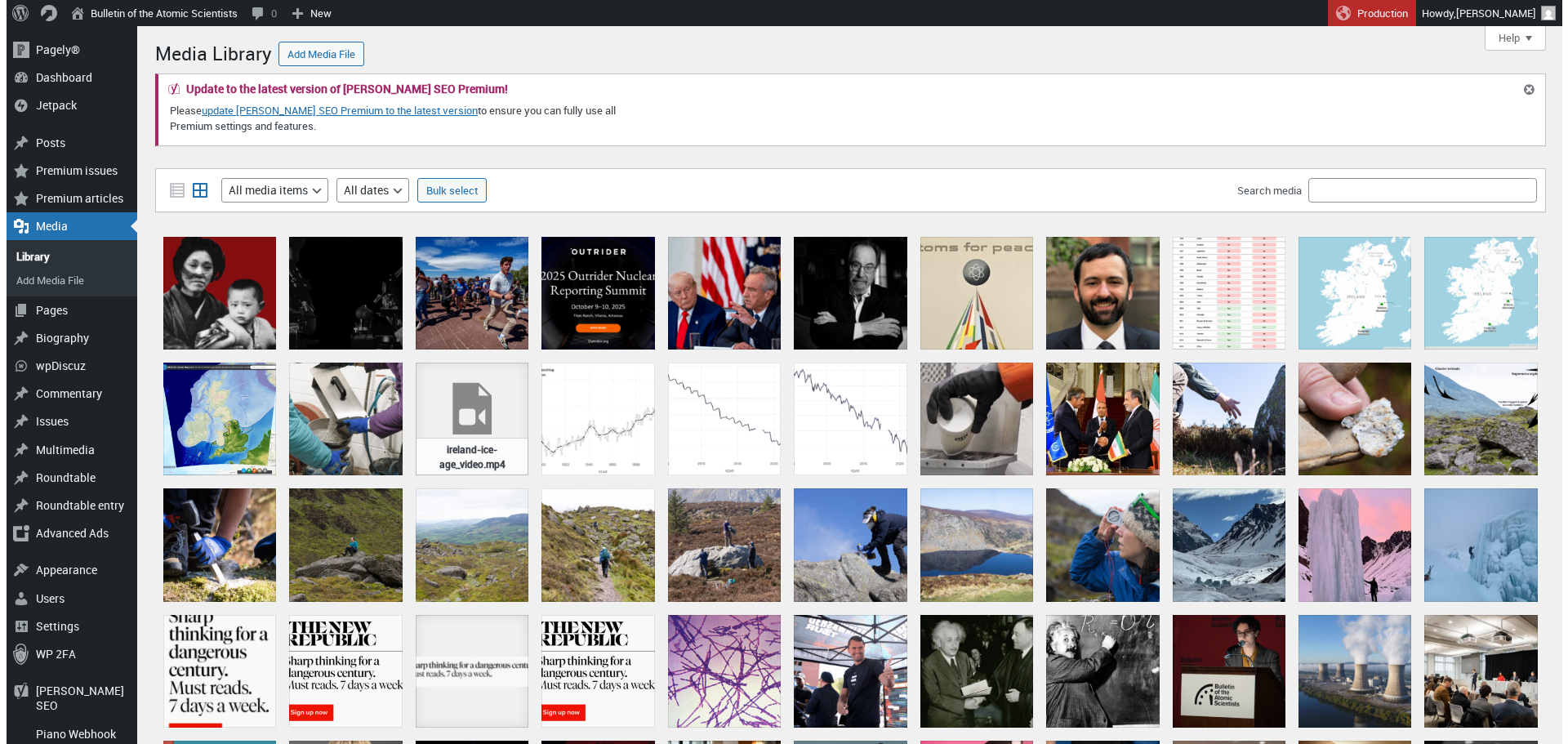
scroll to position [54, 0]
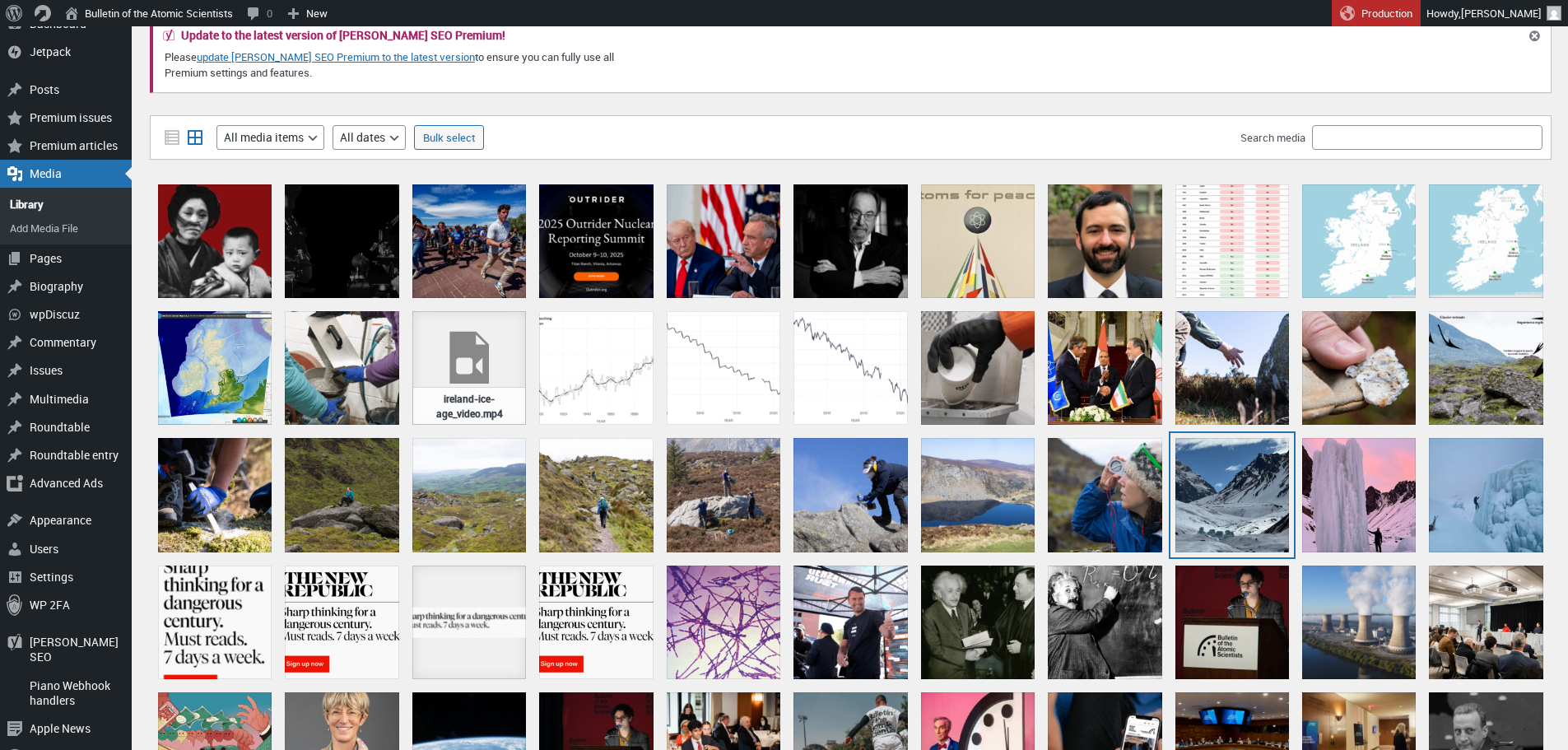
click at [1238, 466] on div "Site - Parque Arenas" at bounding box center [1232, 494] width 113 height 113
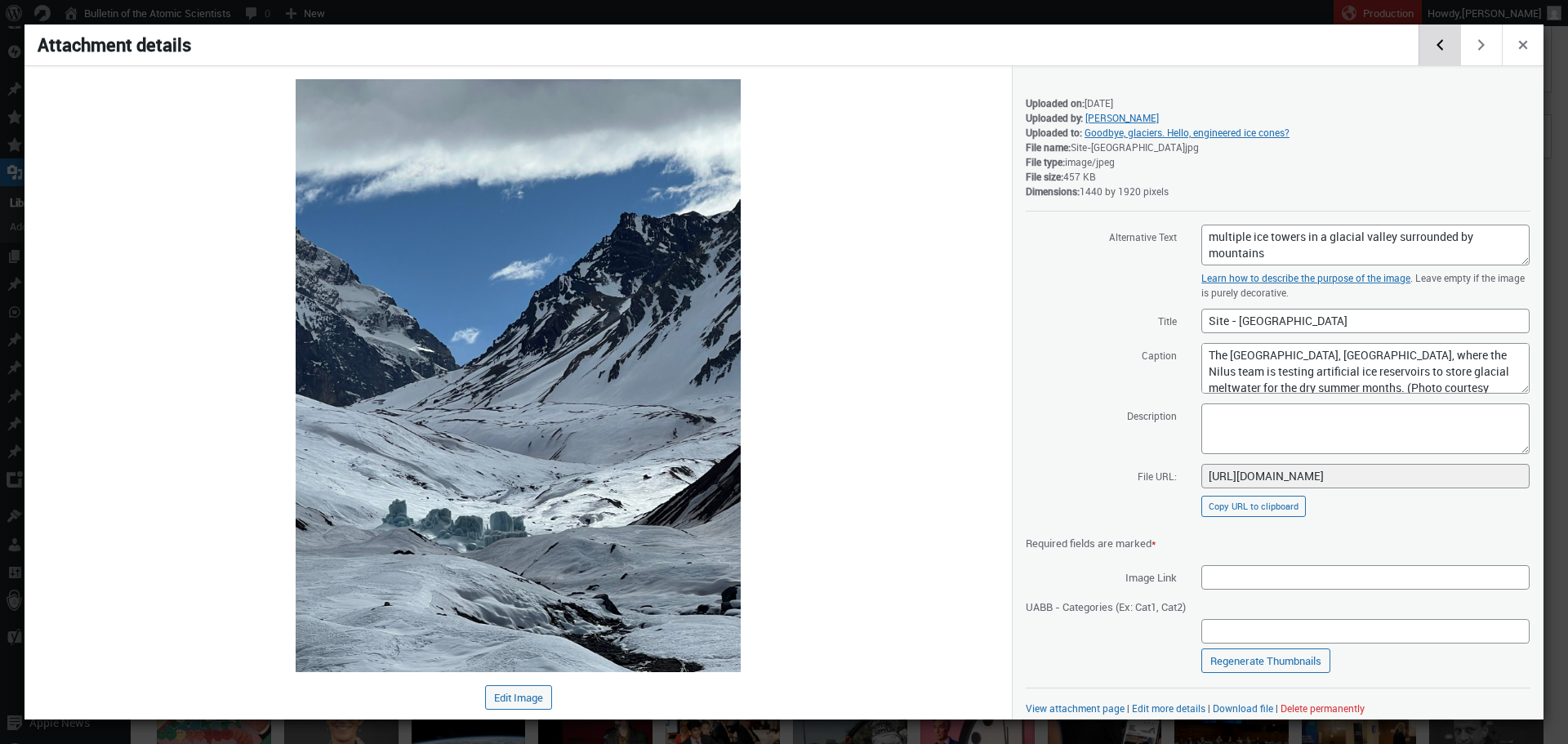
click at [1441, 55] on button "Edit previous media item" at bounding box center [1439, 45] width 41 height 40
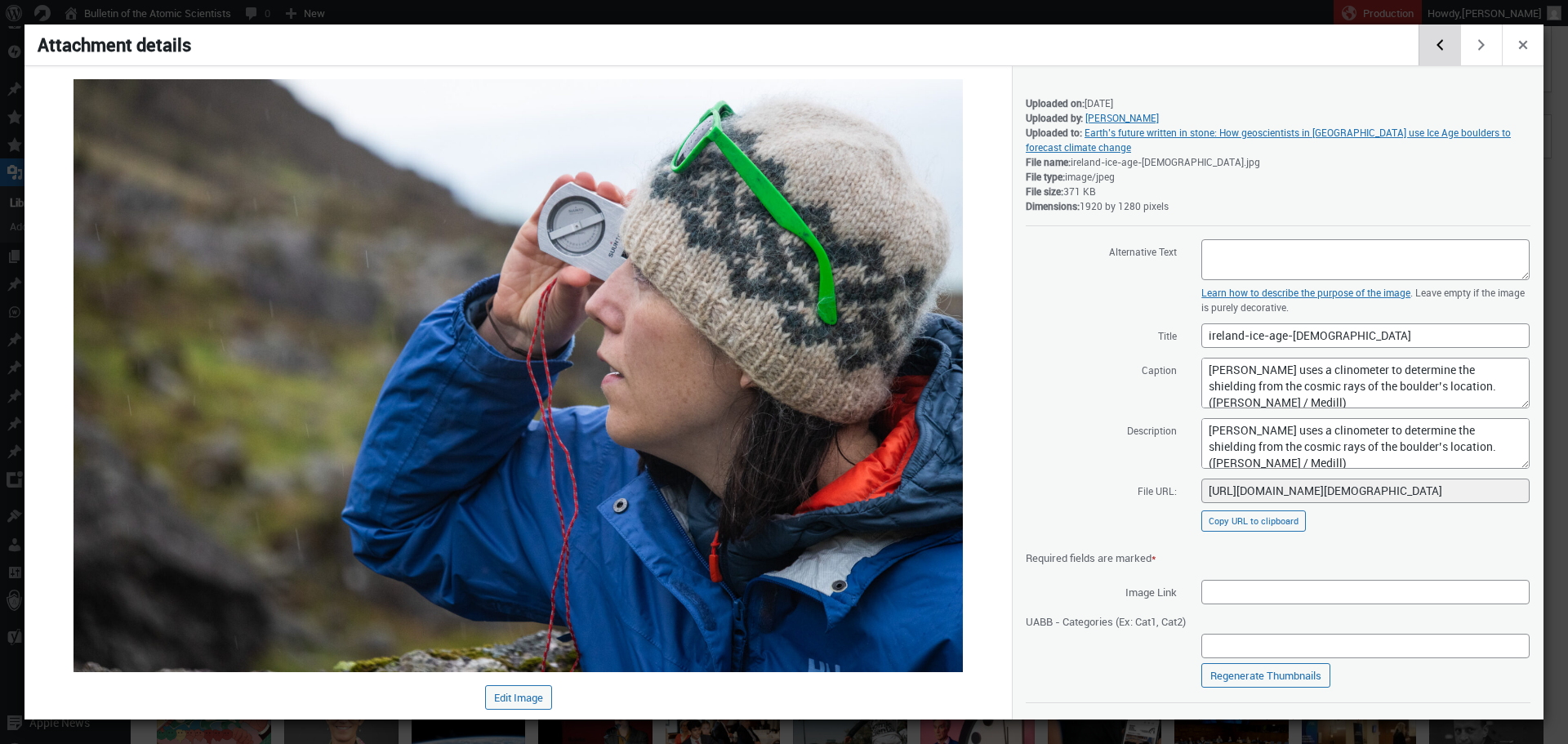
click at [1441, 55] on button "Edit previous media item" at bounding box center [1439, 45] width 41 height 40
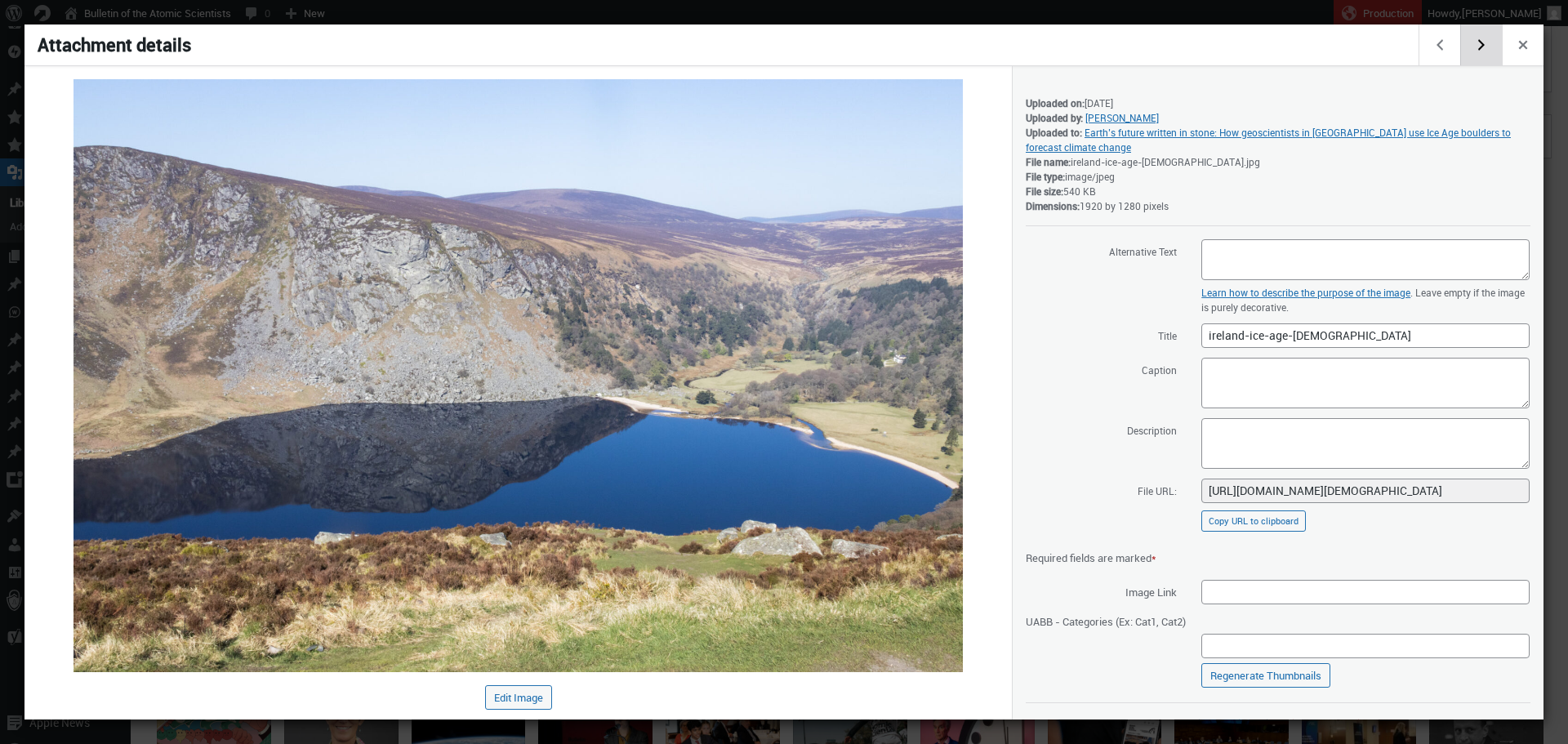
click at [1482, 44] on button "Edit next media item" at bounding box center [1481, 45] width 41 height 40
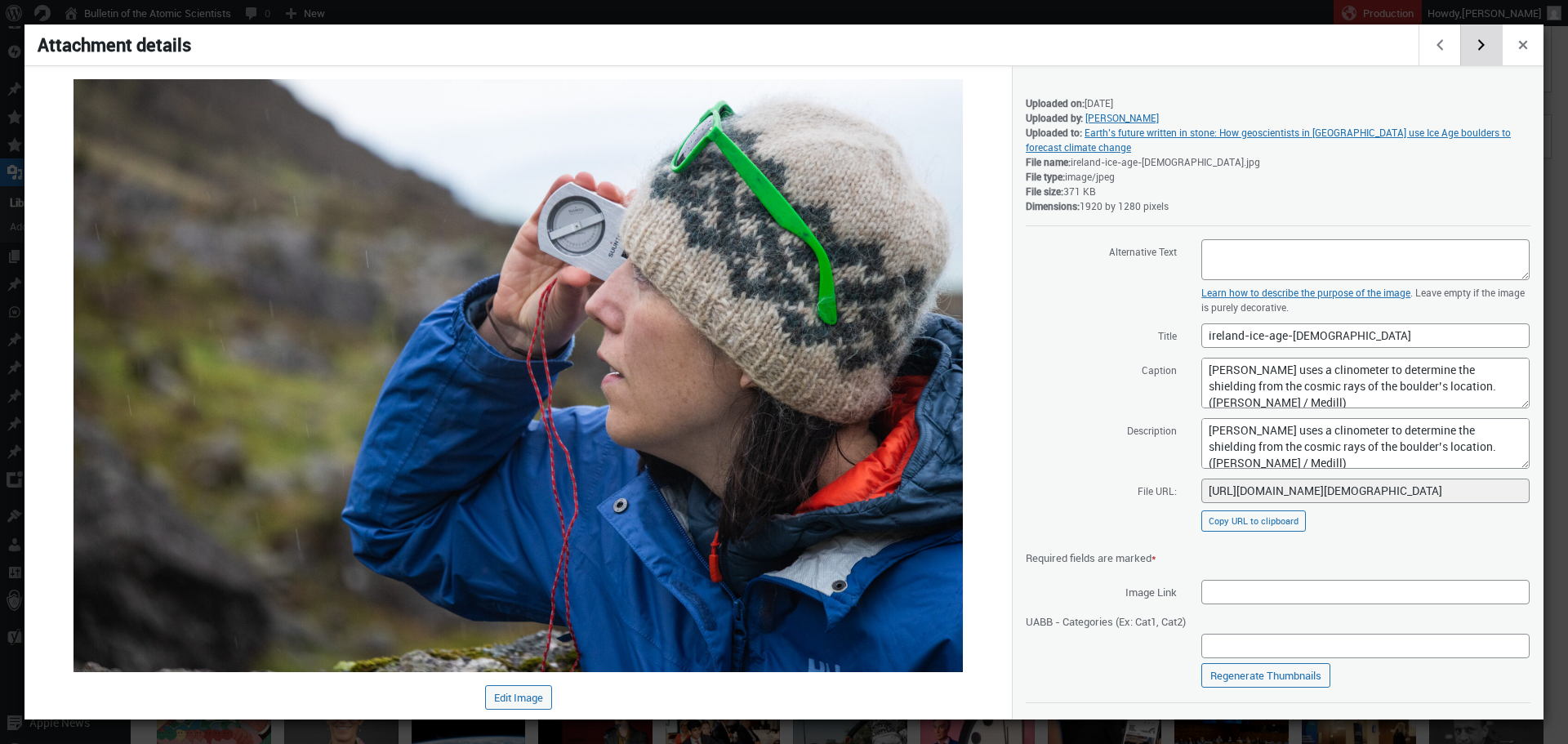
click at [1482, 44] on button "Edit next media item" at bounding box center [1481, 45] width 41 height 40
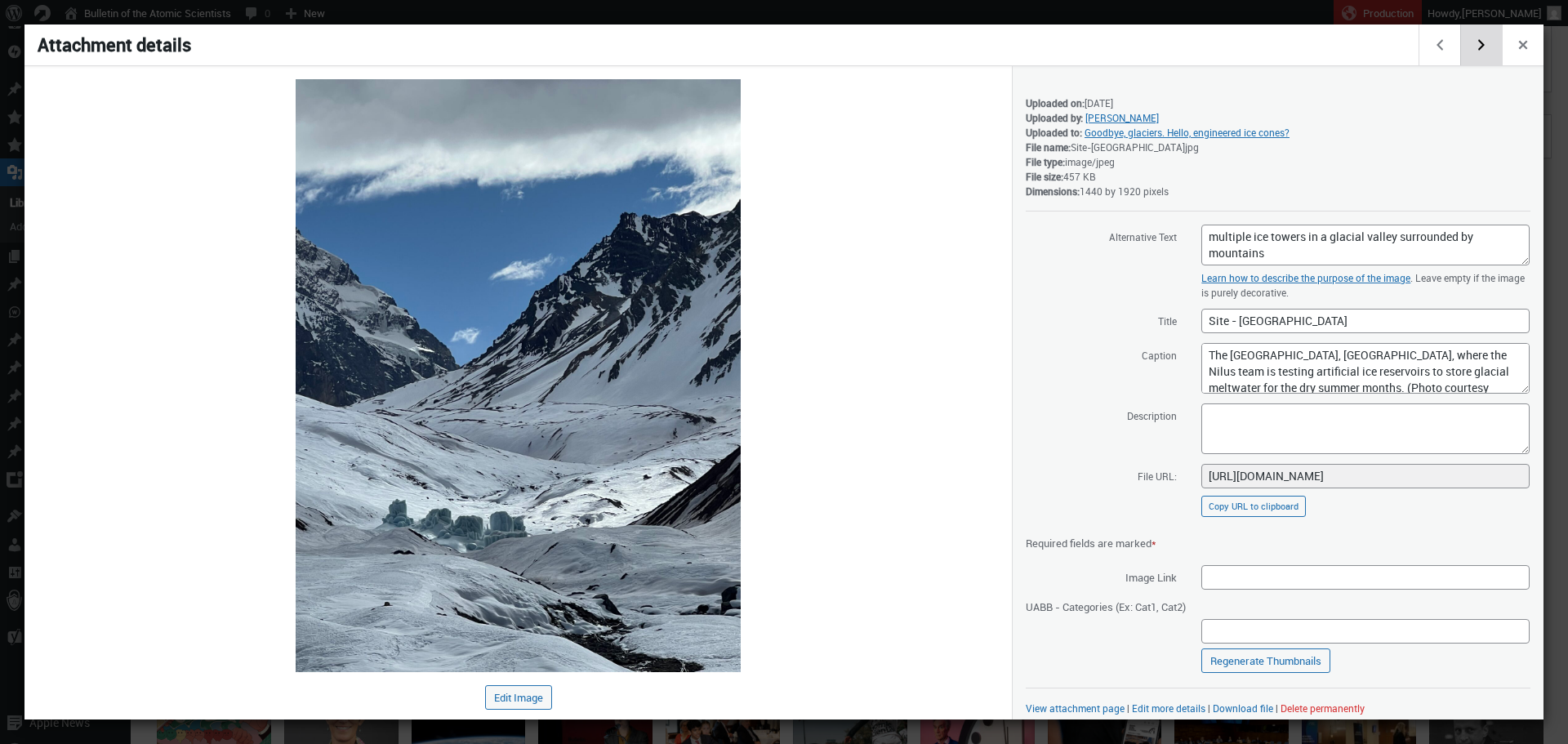
scroll to position [9, 0]
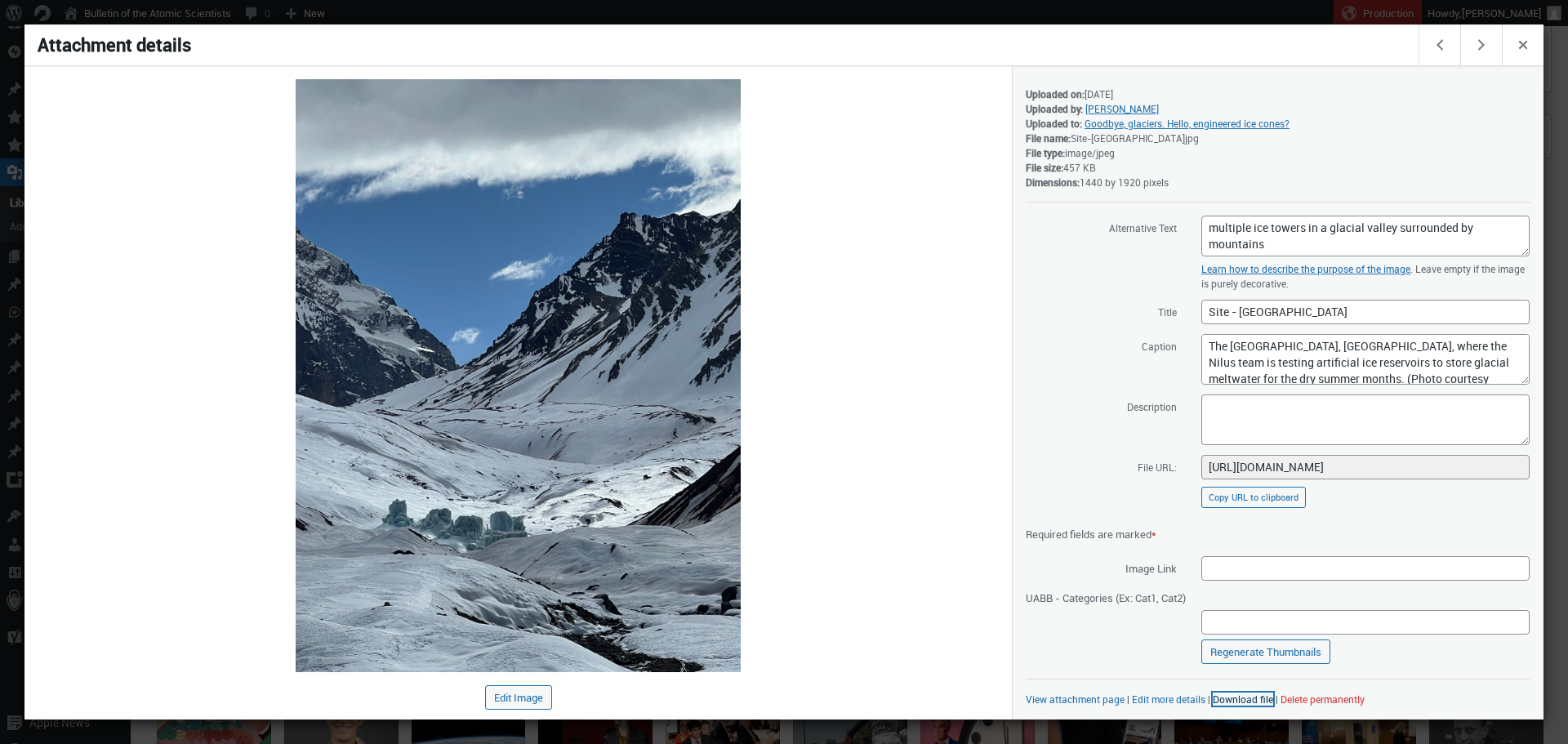
click at [1224, 697] on link "Download file" at bounding box center [1243, 698] width 61 height 13
drag, startPoint x: 1472, startPoint y: 372, endPoint x: 1195, endPoint y: 314, distance: 283.0
click at [1195, 314] on div "Alternative Text multiple ice towers in a glacial valley surrounded by mountain…" at bounding box center [1278, 446] width 505 height 465
click at [908, 15] on div at bounding box center [784, 372] width 1568 height 744
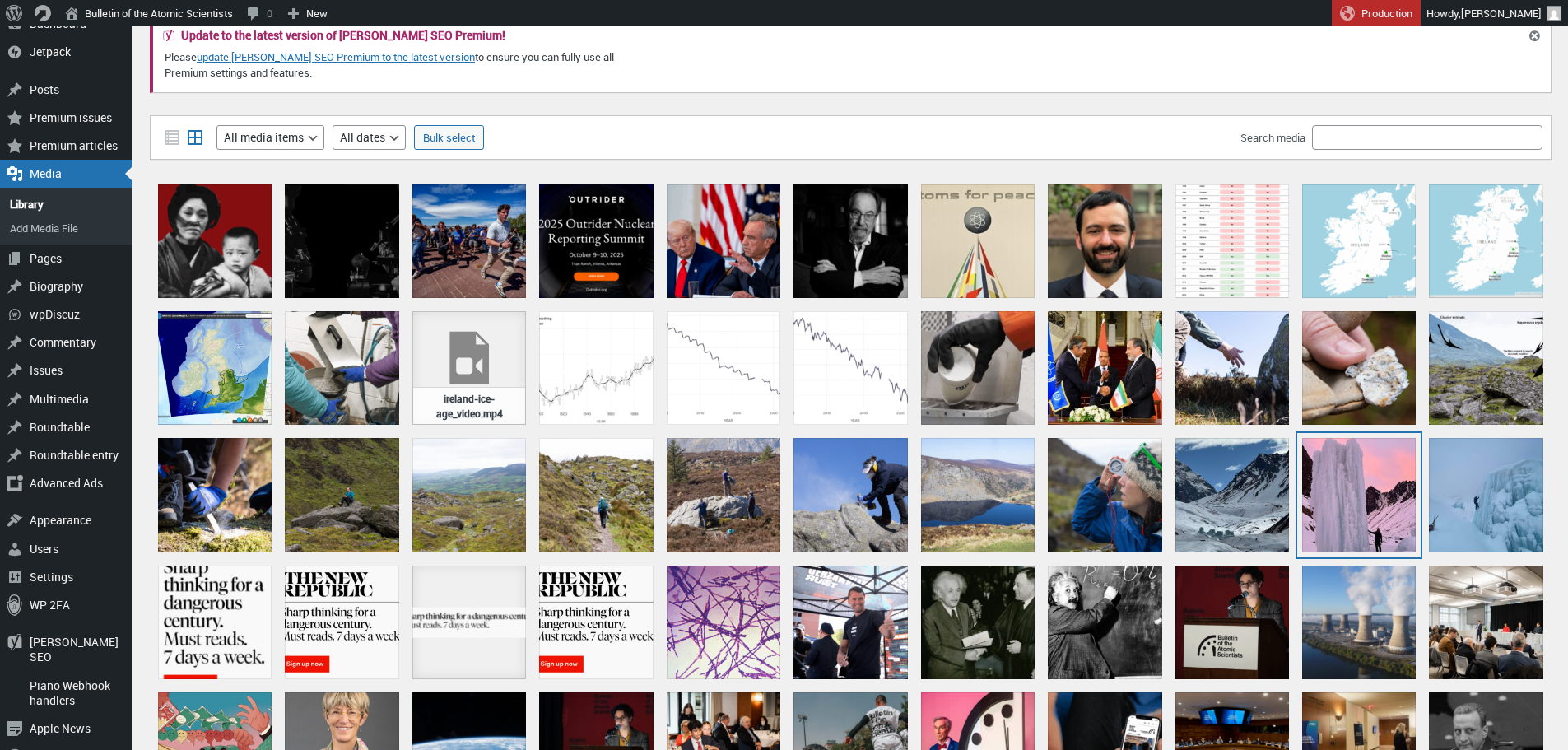
click at [1387, 507] on div "June 2025" at bounding box center [1359, 494] width 113 height 113
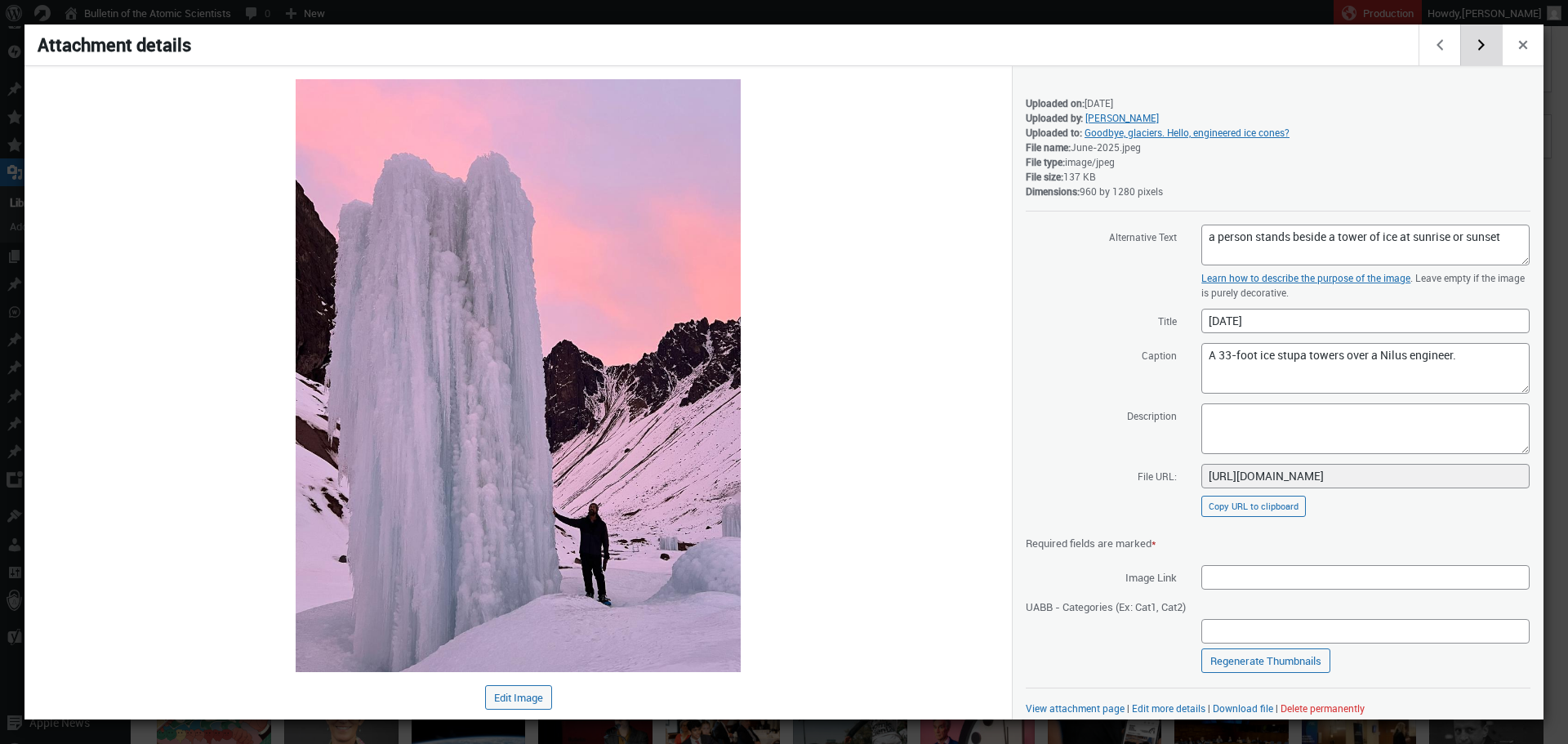
click at [1478, 54] on button "Edit next media item" at bounding box center [1481, 45] width 41 height 40
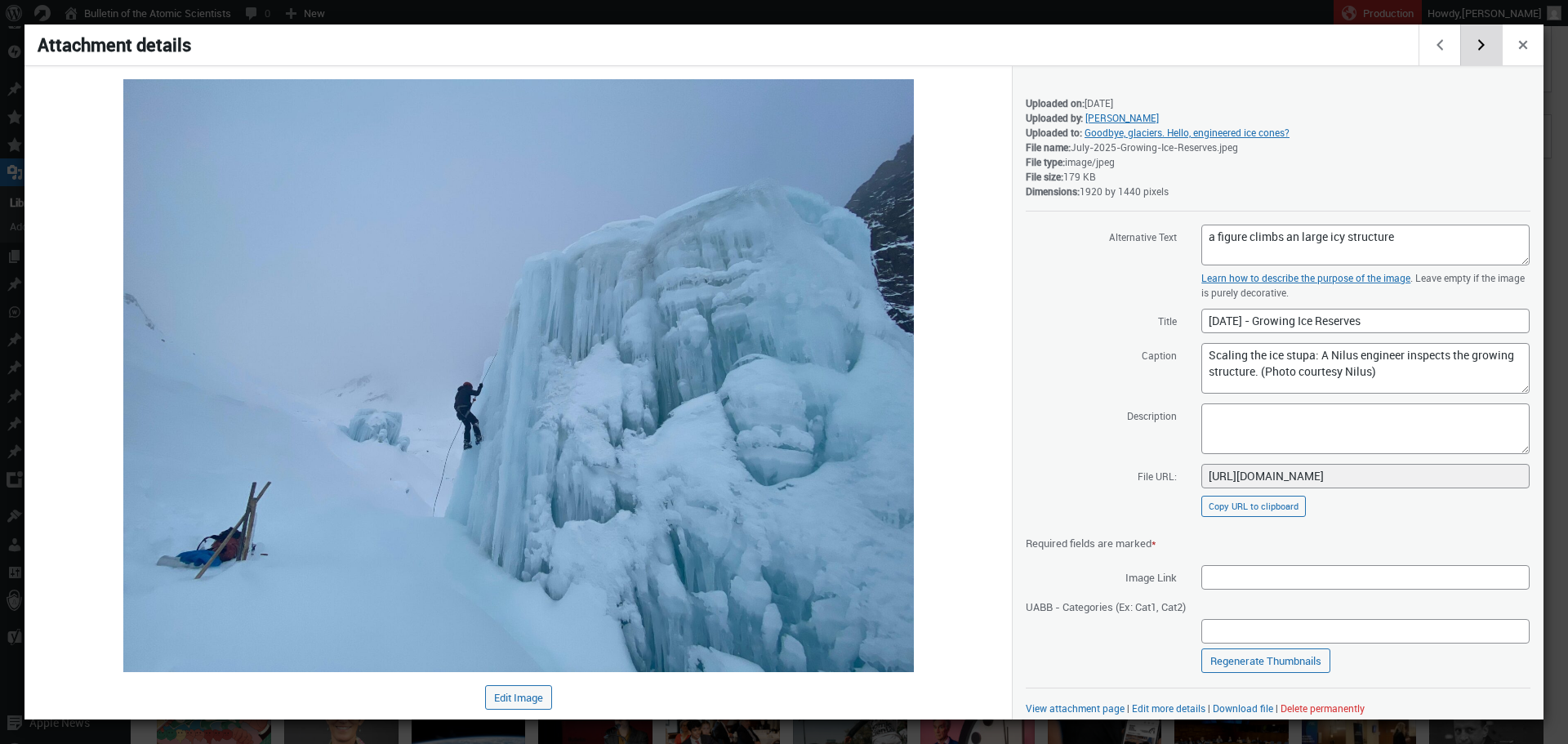
scroll to position [9, 0]
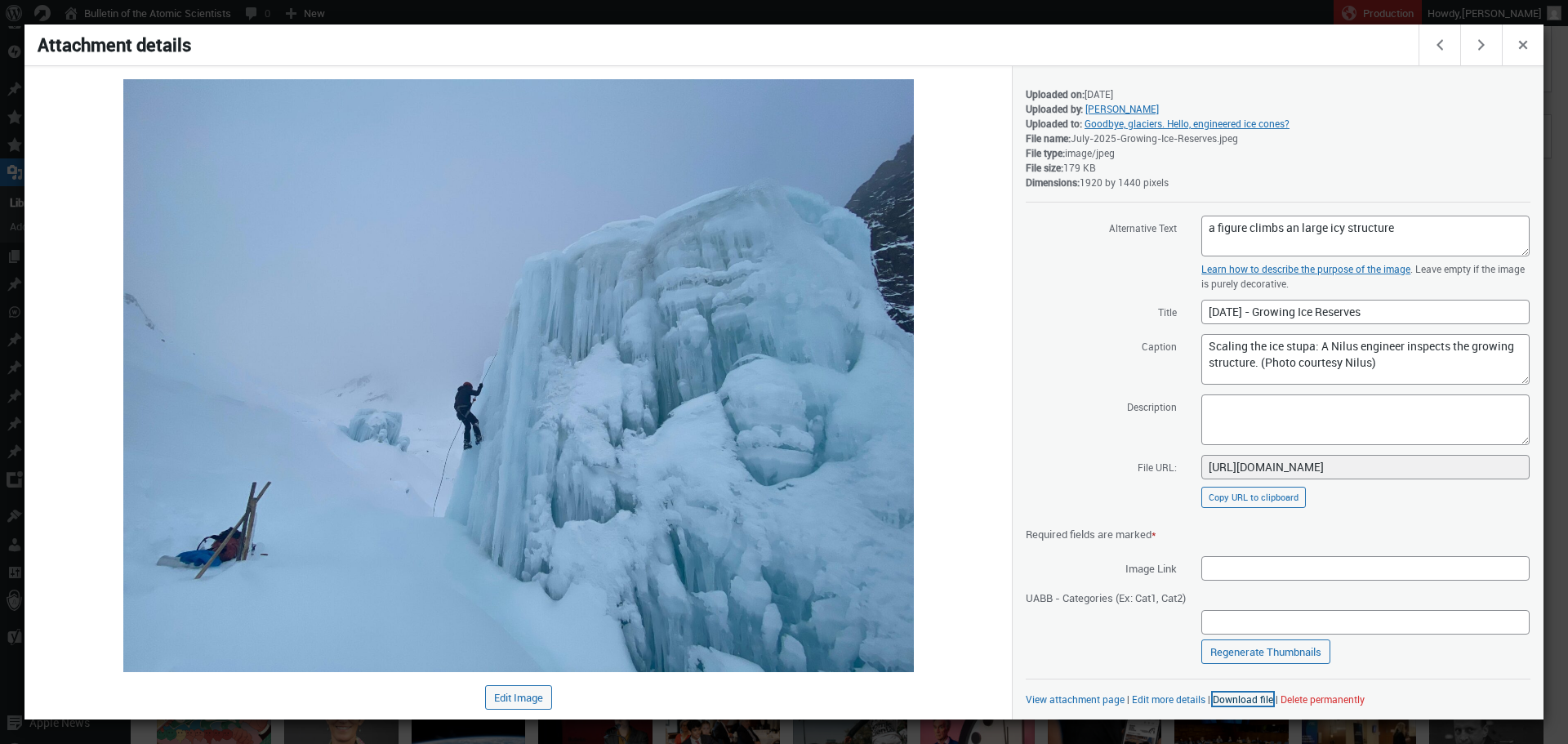
click at [1243, 692] on link "Download file" at bounding box center [1243, 698] width 61 height 13
drag, startPoint x: 1382, startPoint y: 365, endPoint x: 1192, endPoint y: 323, distance: 194.6
click at [1192, 323] on div "Alternative Text a figure climbs an large icy structure Learn how to describe t…" at bounding box center [1278, 446] width 505 height 465
